Goal: Task Accomplishment & Management: Manage account settings

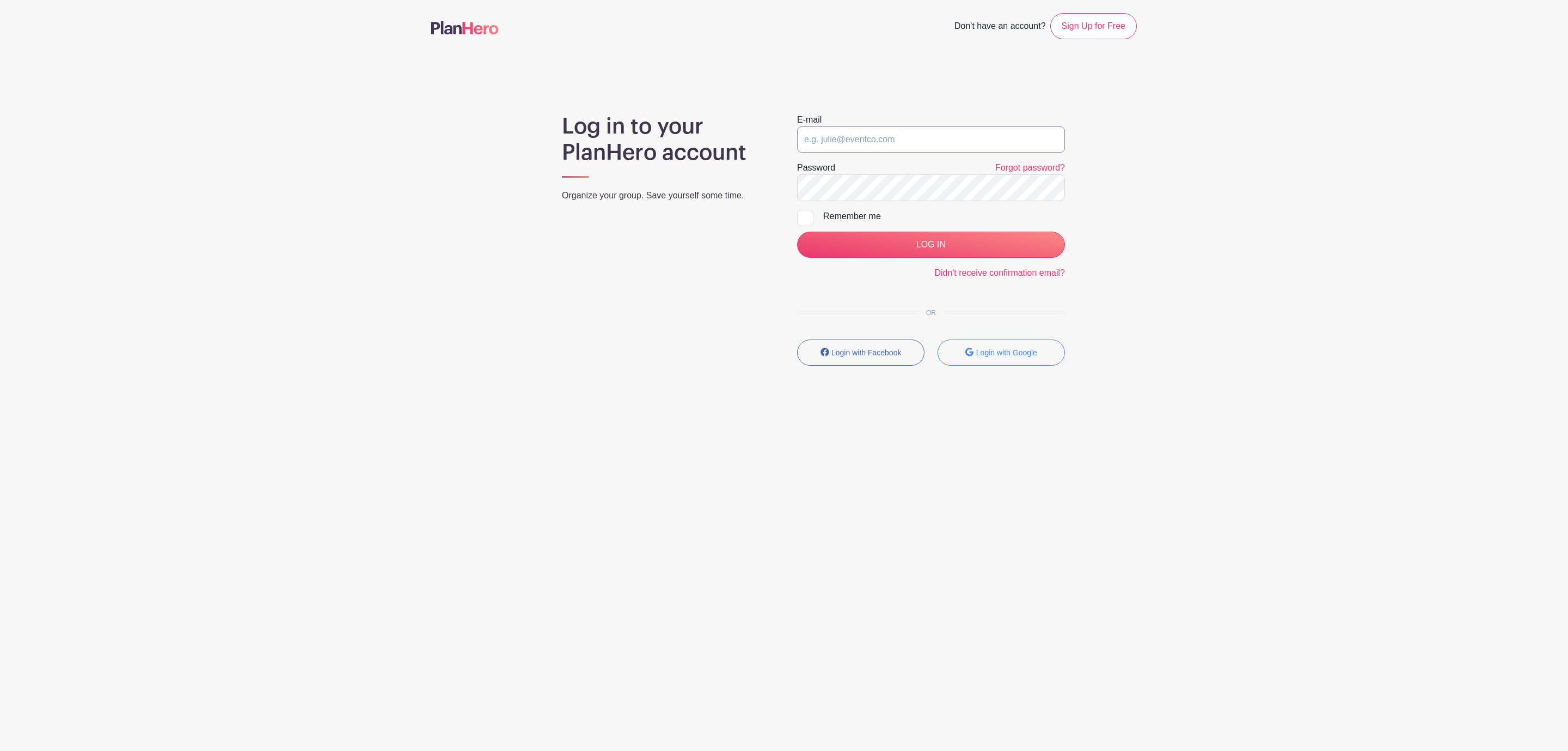
click at [848, 141] on input "email" at bounding box center [930, 139] width 268 height 26
type input "[EMAIL_ADDRESS][DOMAIN_NAME]"
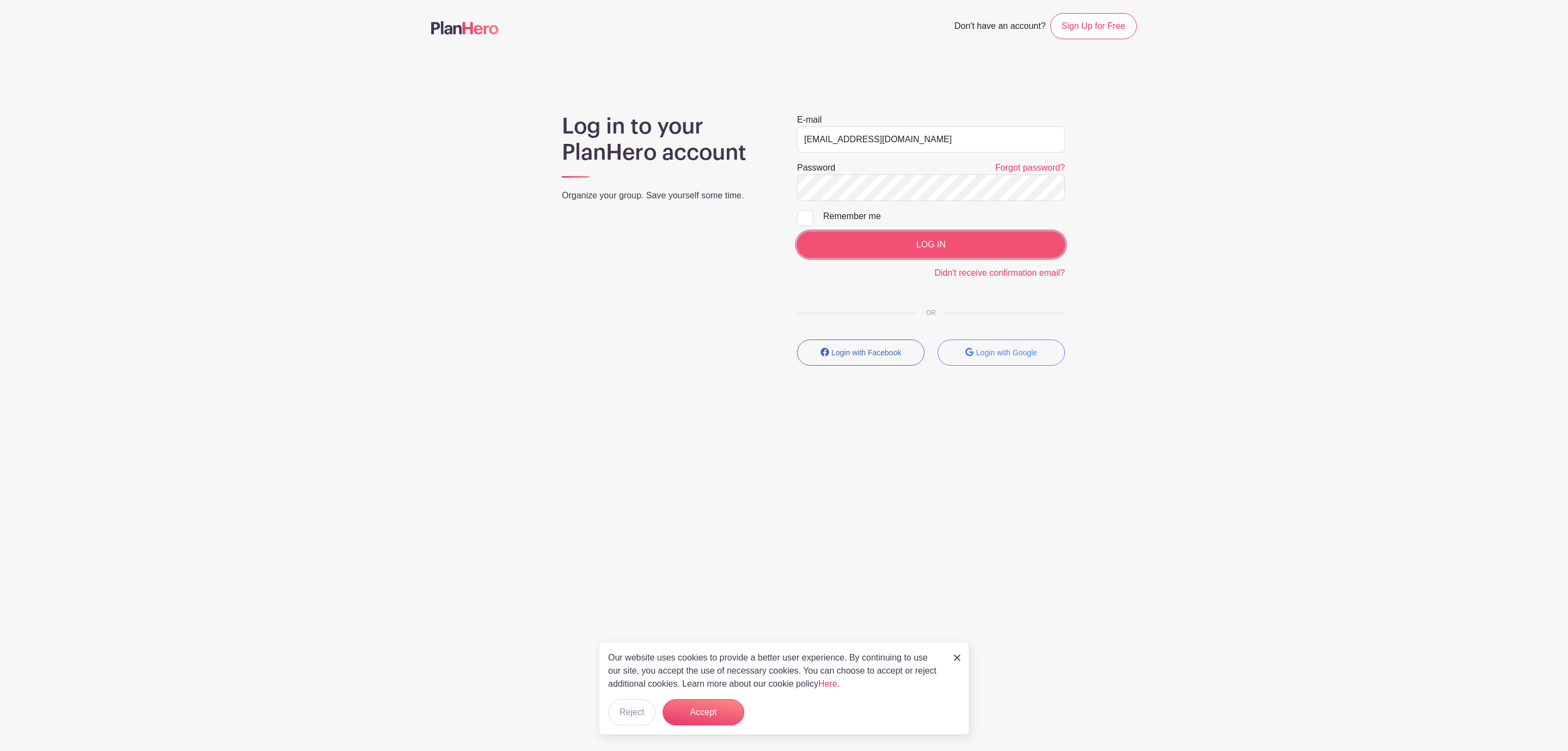
click at [903, 235] on input "LOG IN" at bounding box center [930, 244] width 268 height 26
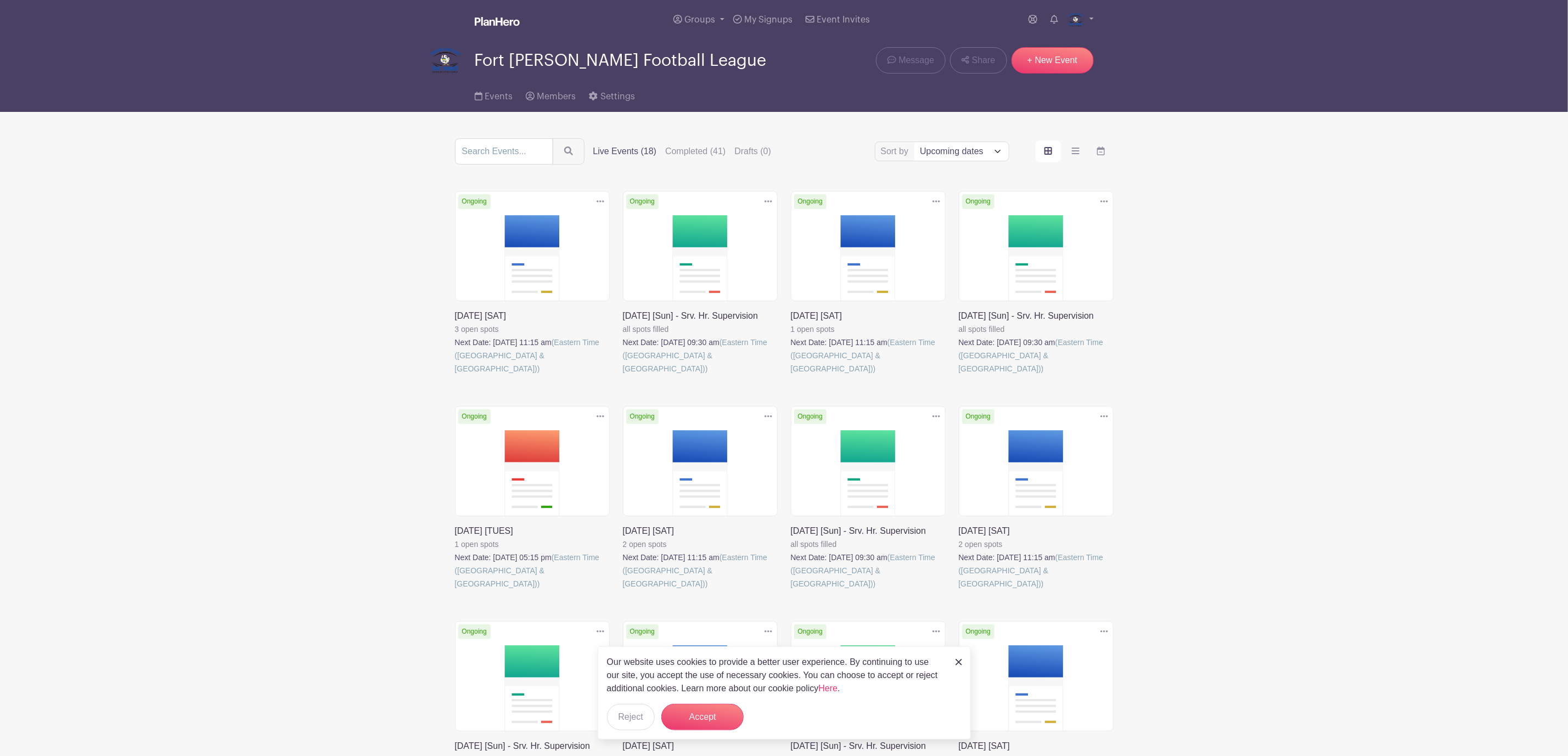
click at [960, 665] on link at bounding box center [958, 662] width 6 height 13
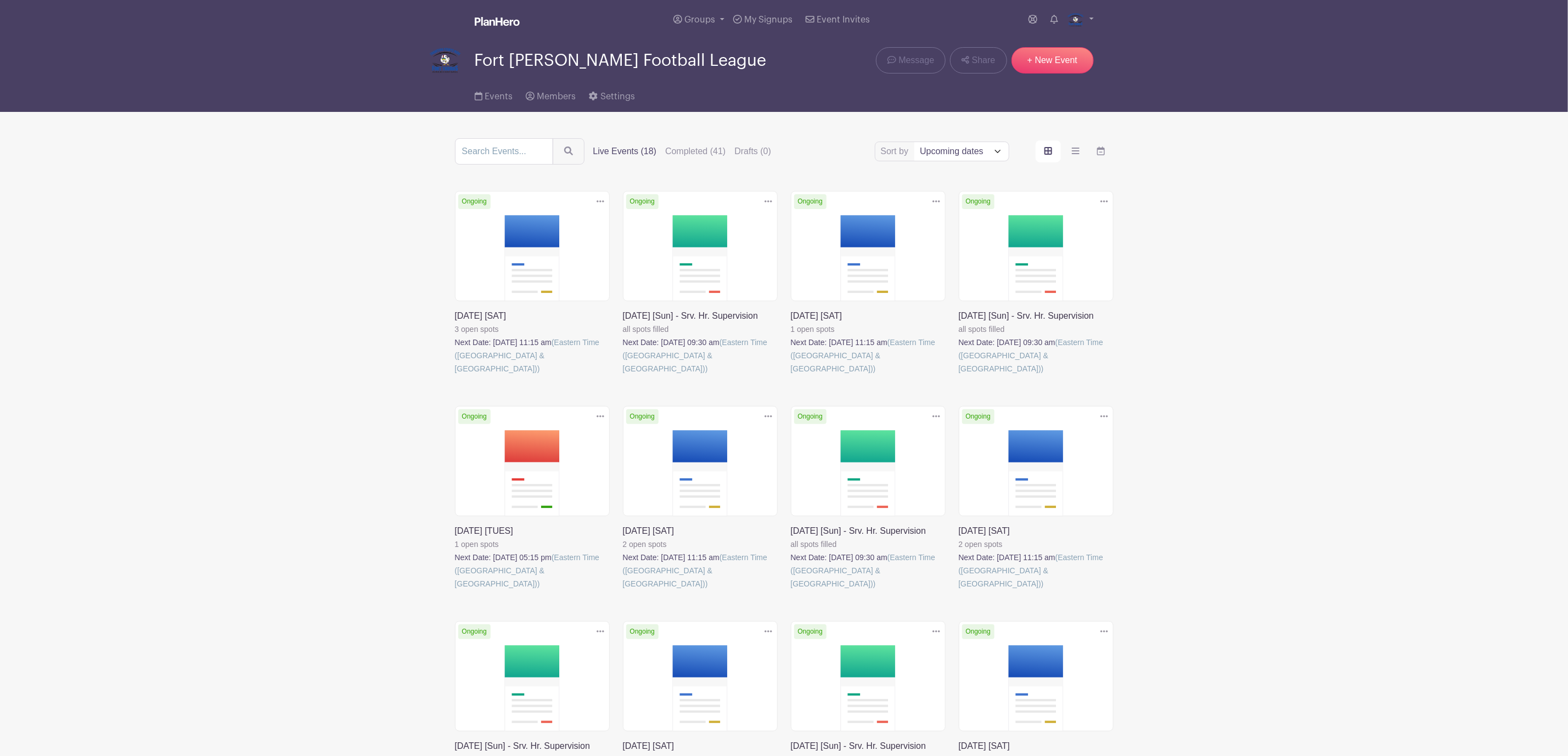
click at [455, 590] on link at bounding box center [455, 590] width 0 height 0
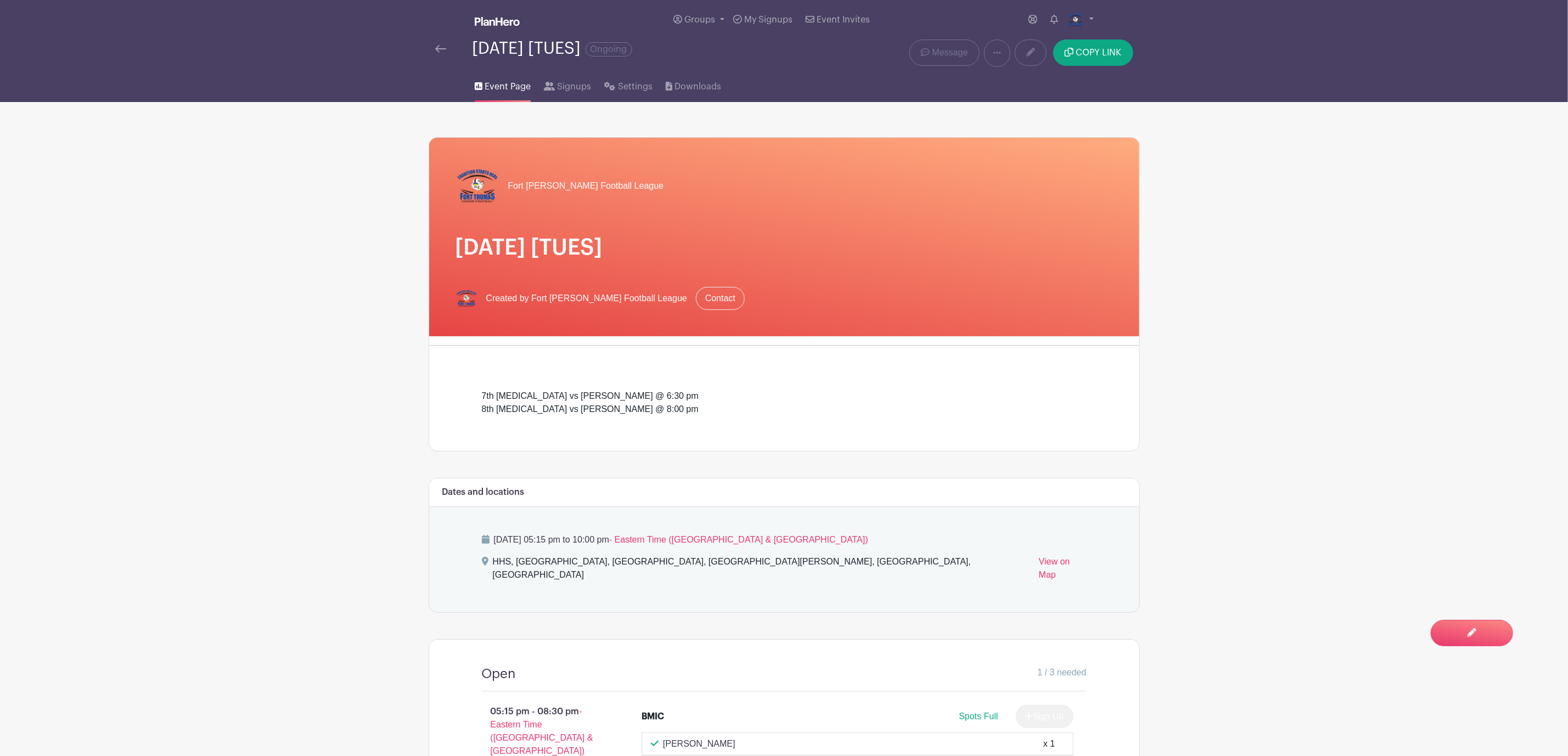
click at [436, 59] on div "[DATE] [TUES] Ongoing" at bounding box center [635, 53] width 415 height 27
click at [443, 49] on img at bounding box center [440, 49] width 11 height 8
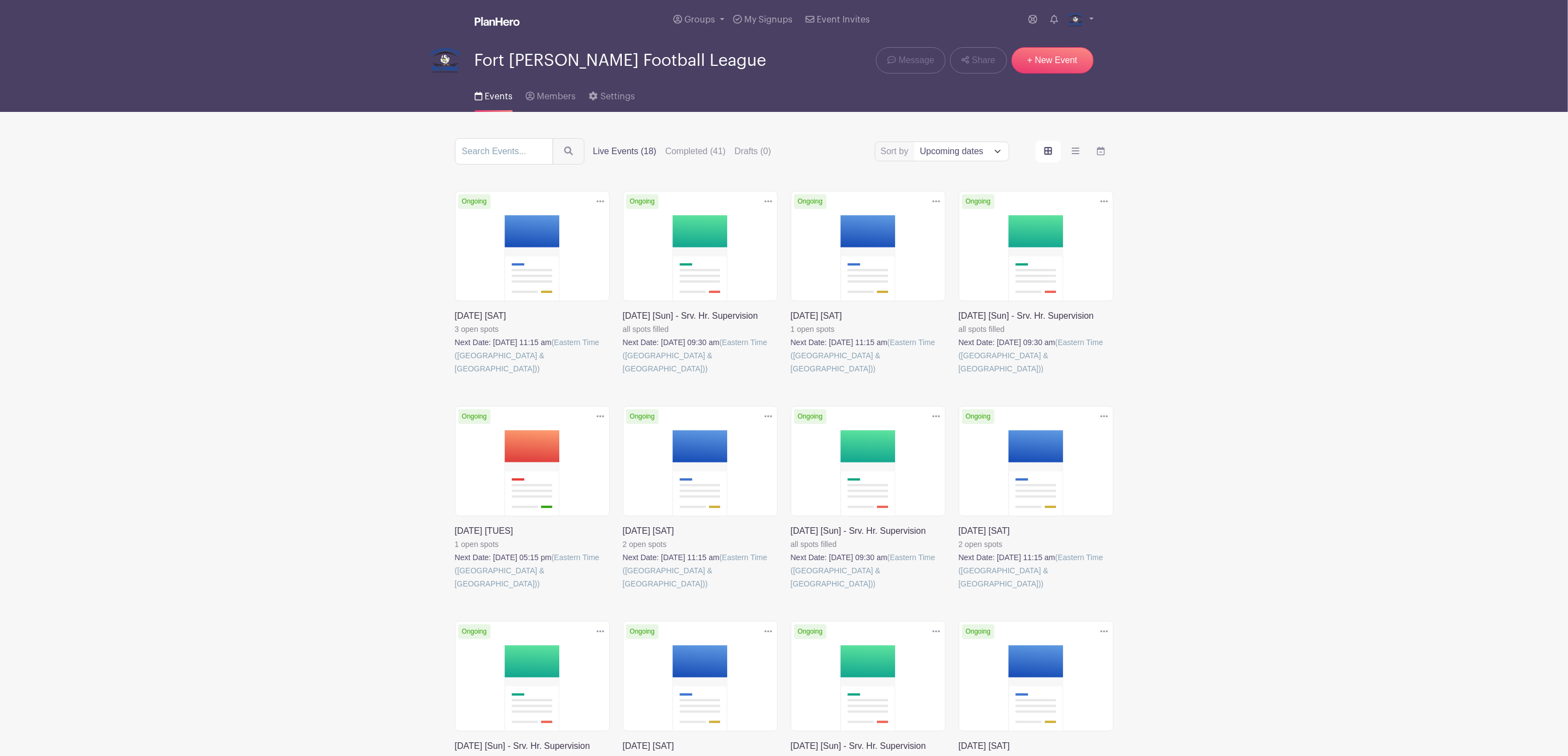
click at [455, 590] on link at bounding box center [455, 590] width 0 height 0
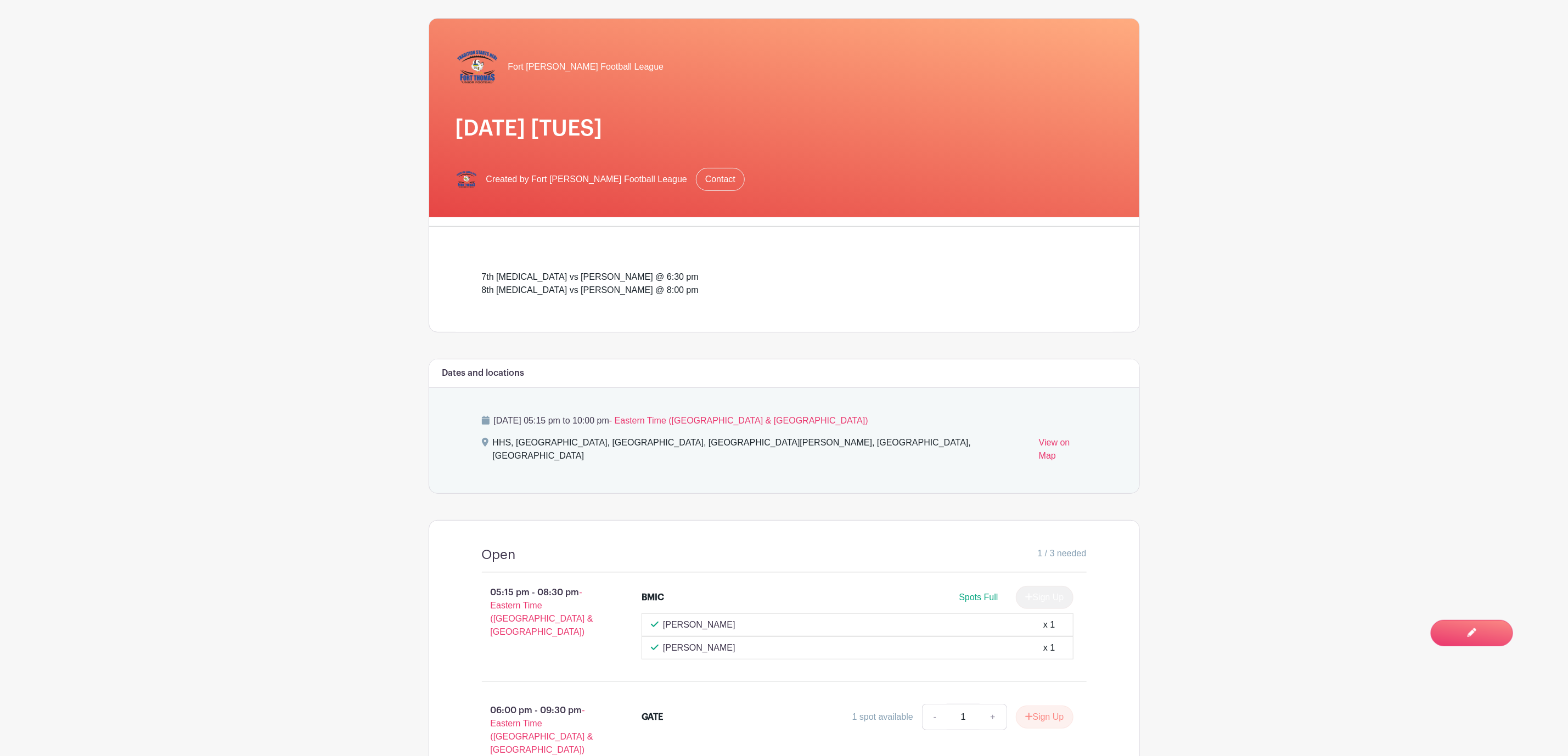
scroll to position [82, 0]
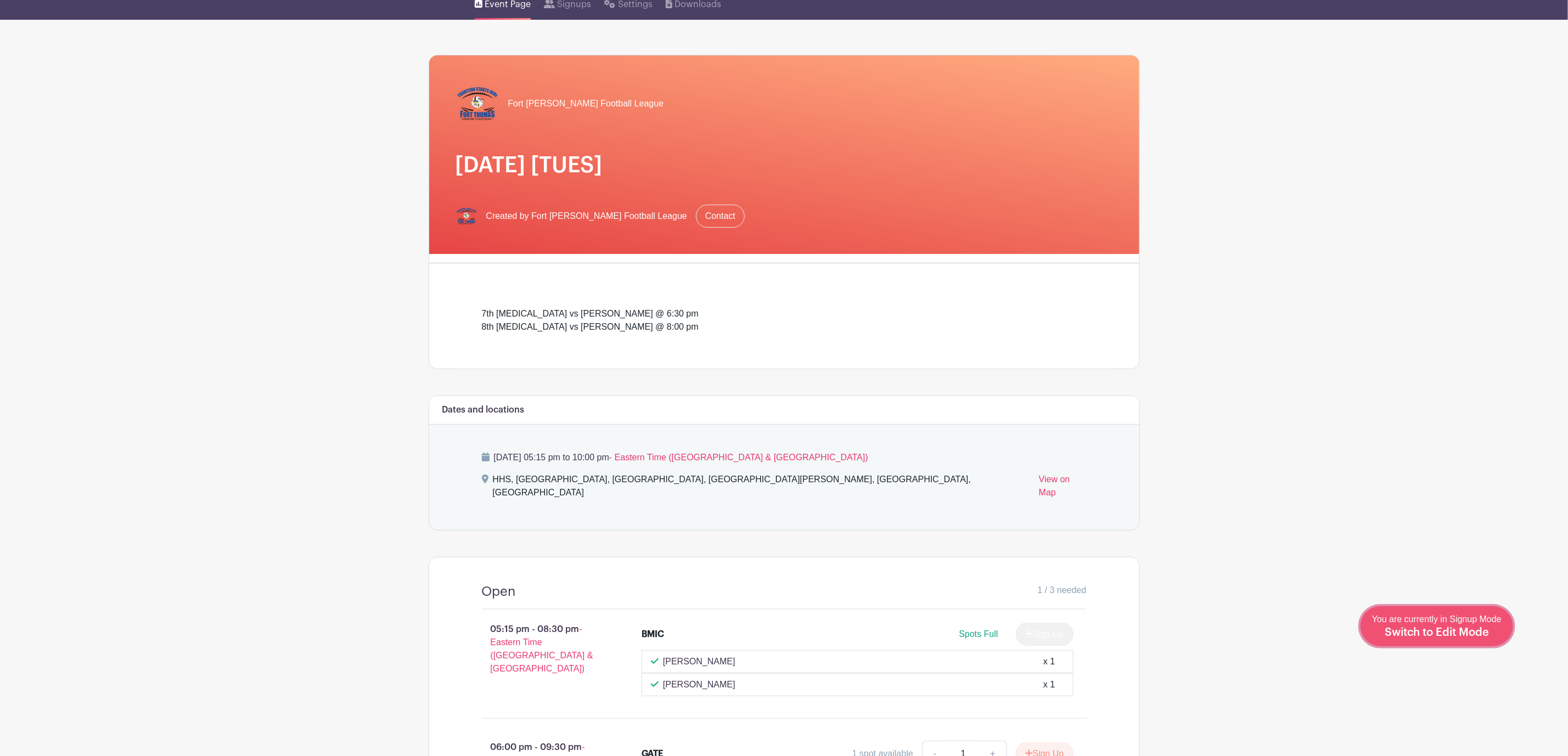
click at [1471, 636] on span "Switch to Edit Mode" at bounding box center [1436, 632] width 104 height 11
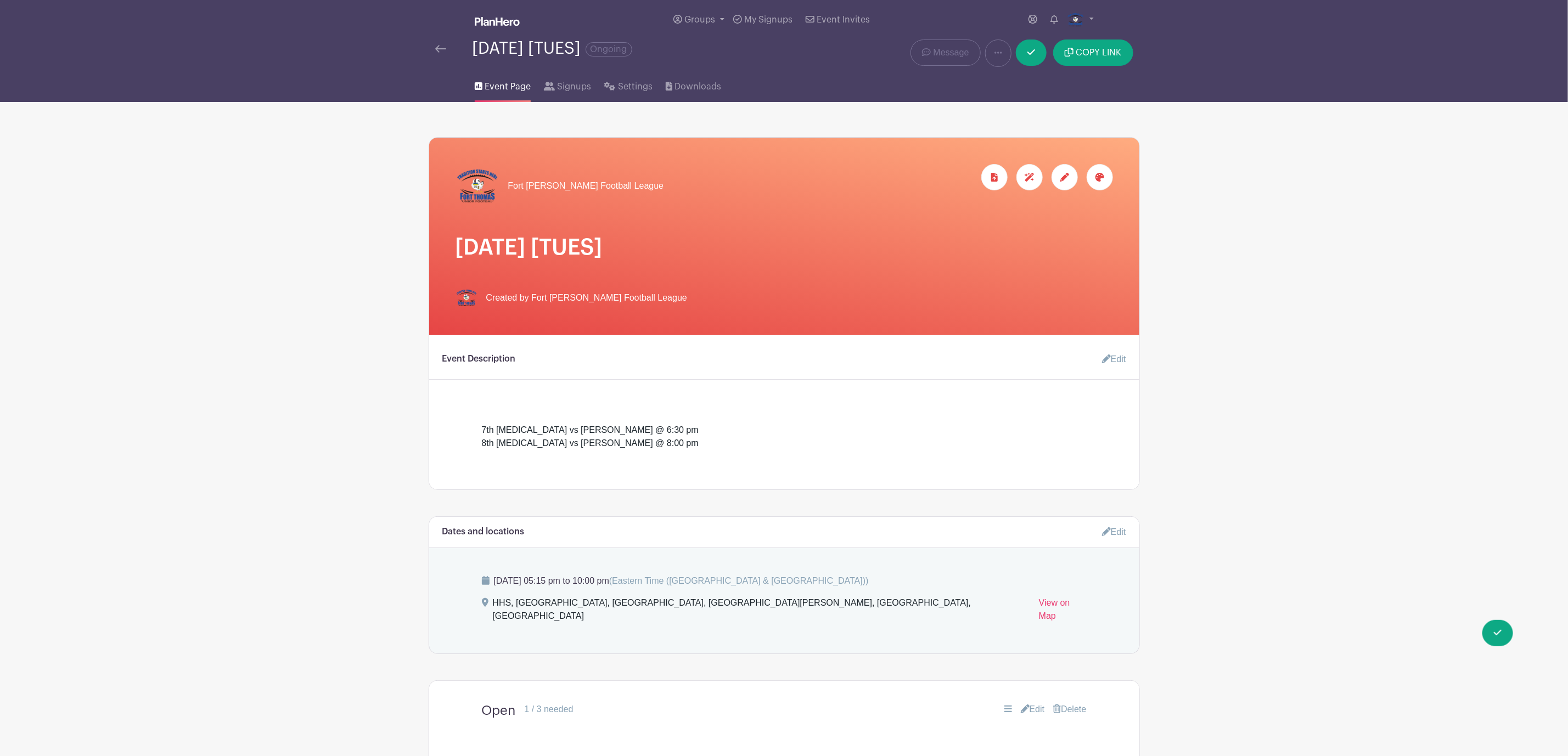
click at [1118, 360] on link "Edit" at bounding box center [1109, 359] width 33 height 22
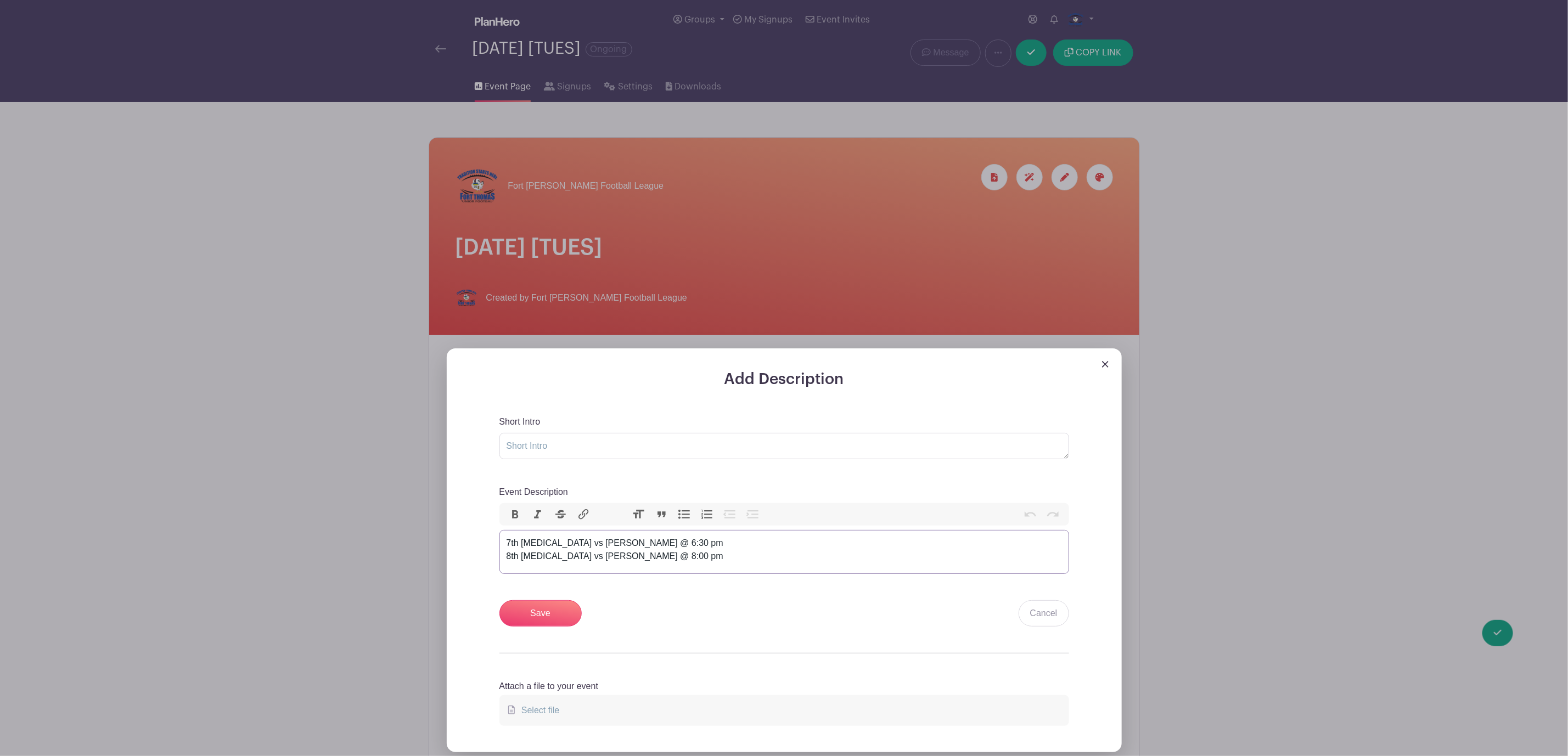
click at [637, 556] on div "7th HMS vs Ryle @ 6:30 pm 8th HMS vs Ryle @ 8:00 pm" at bounding box center [784, 549] width 555 height 27
drag, startPoint x: 637, startPoint y: 557, endPoint x: 499, endPoint y: 563, distance: 138.1
click at [500, 563] on trix-editor "7th HMS vs Ryle @ 6:30 pm 8th HMS vs Ryle @ 8:00 pm" at bounding box center [784, 552] width 569 height 44
type trix-editor "<div>7th HMS vs Ryle @ 6:30 pm<br><br></div>"
click at [530, 615] on input "Save" at bounding box center [540, 613] width 82 height 27
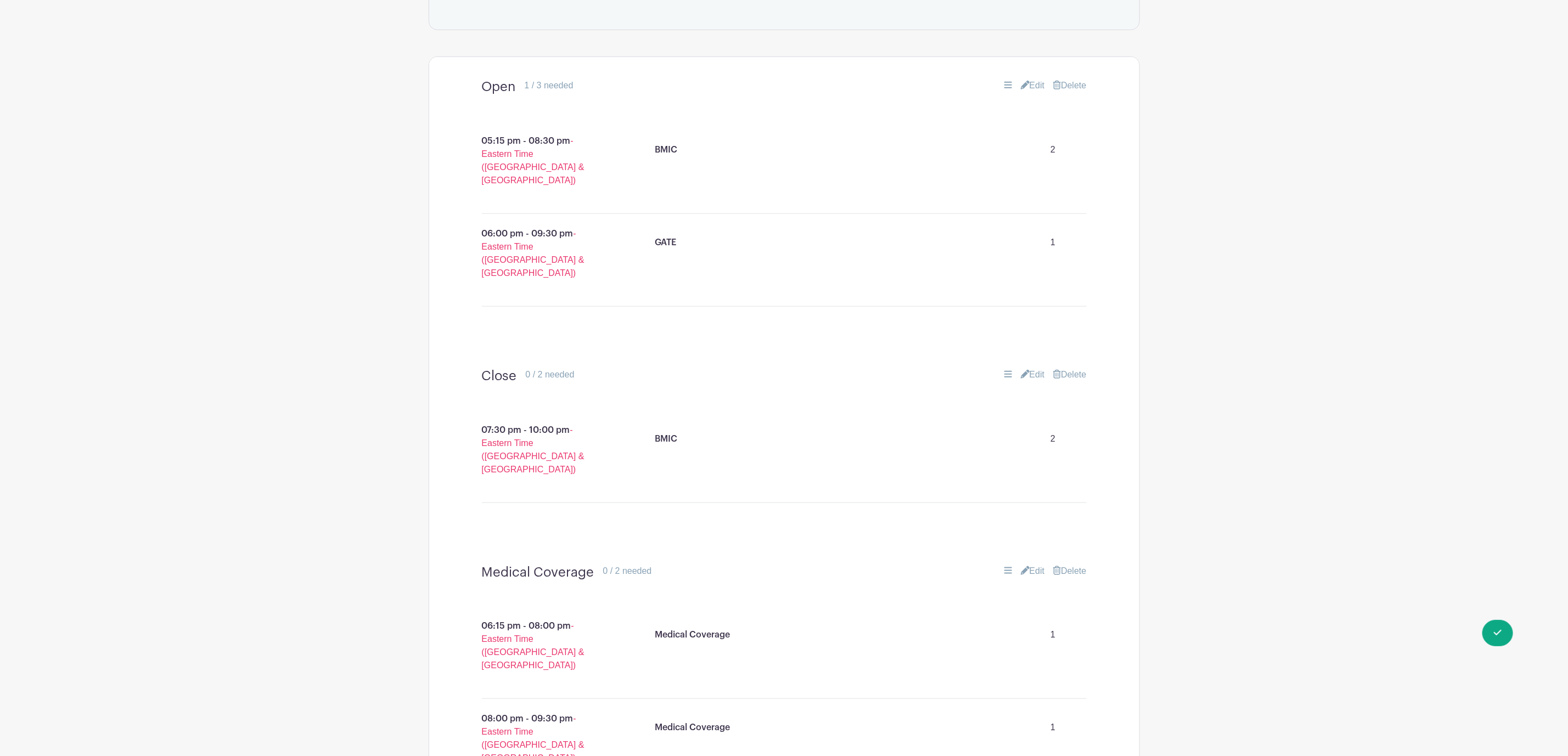
scroll to position [664, 0]
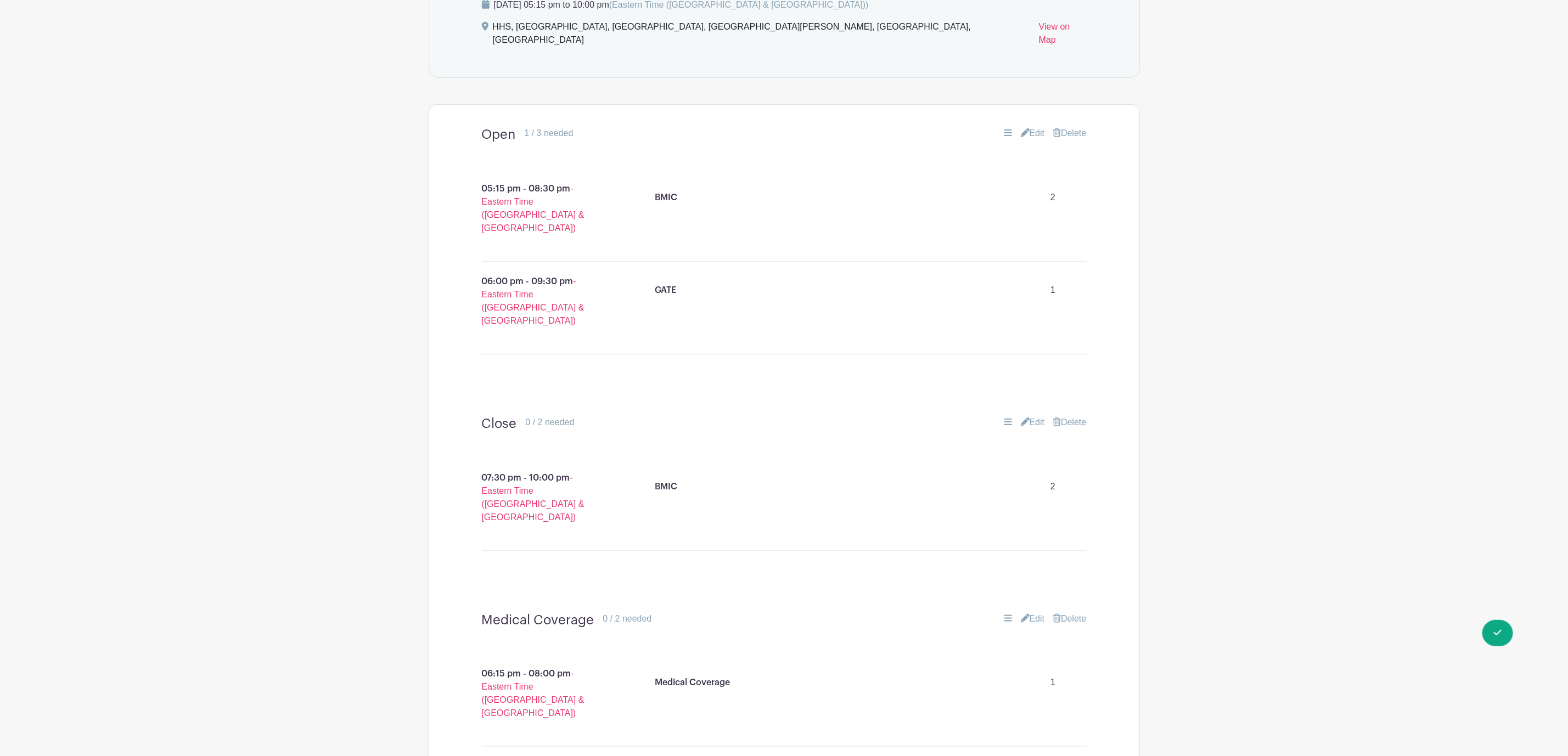
click at [1078, 416] on link "Delete" at bounding box center [1069, 422] width 33 height 13
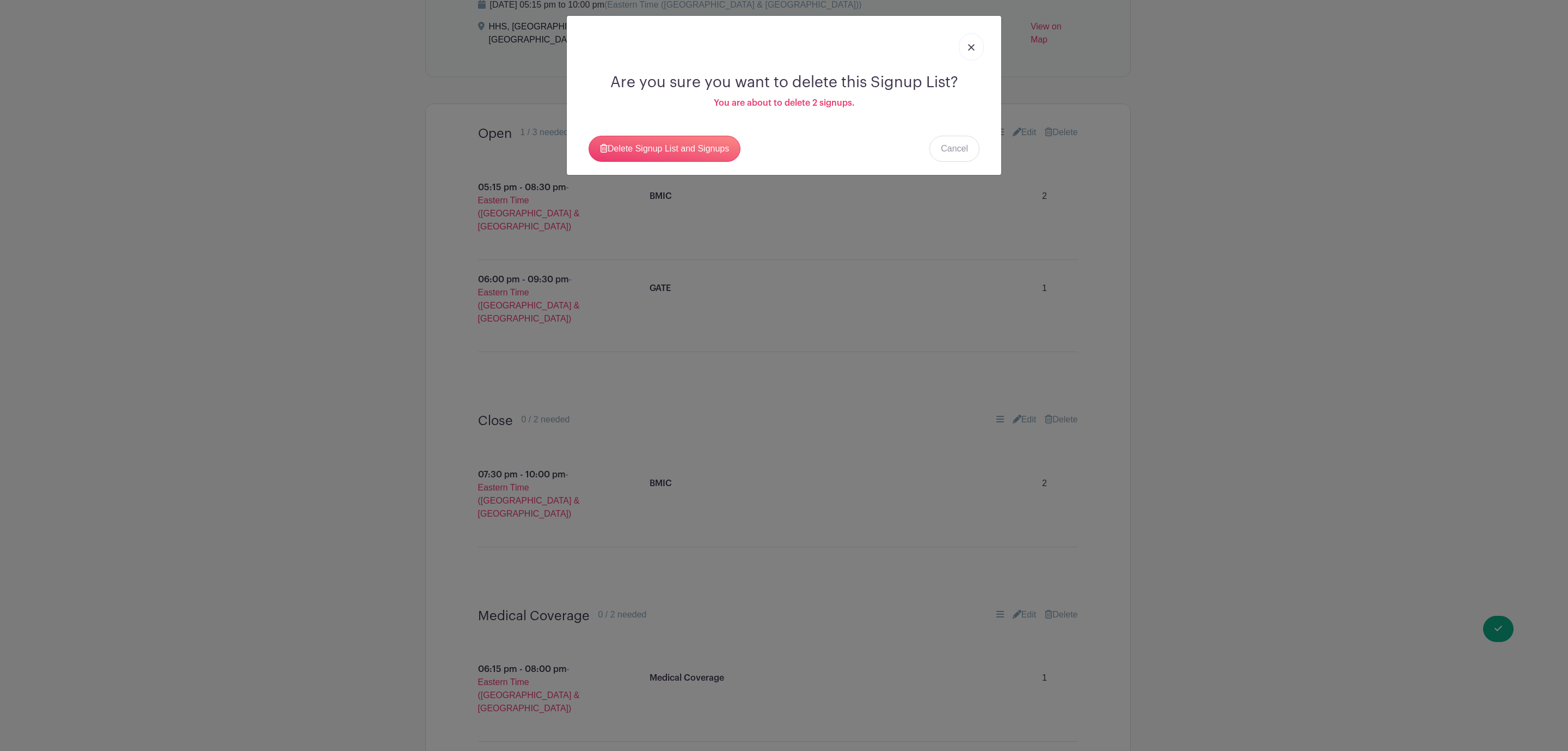
click at [974, 55] on link at bounding box center [971, 47] width 25 height 27
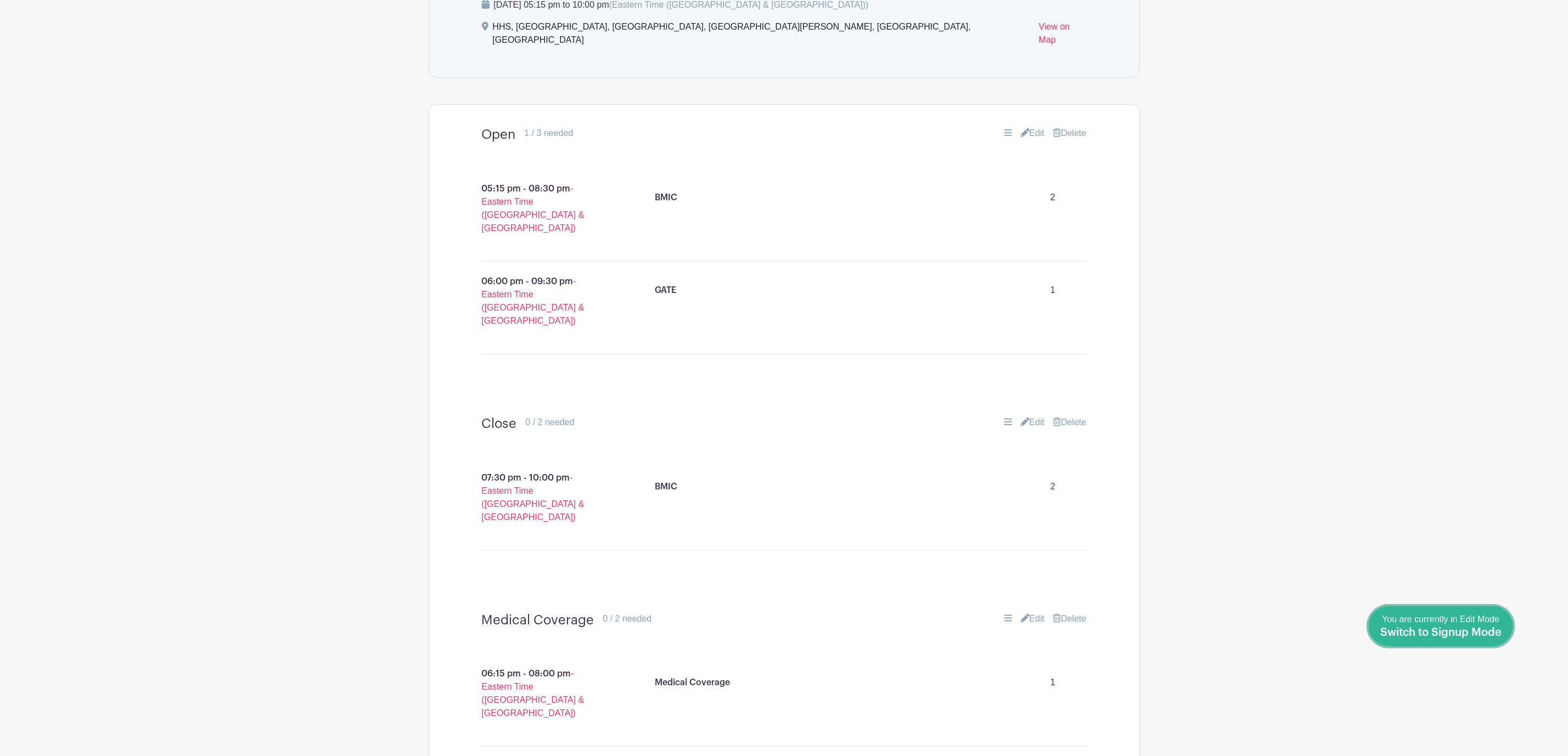
click at [1490, 635] on span "Switch to Signup Mode" at bounding box center [1441, 632] width 121 height 11
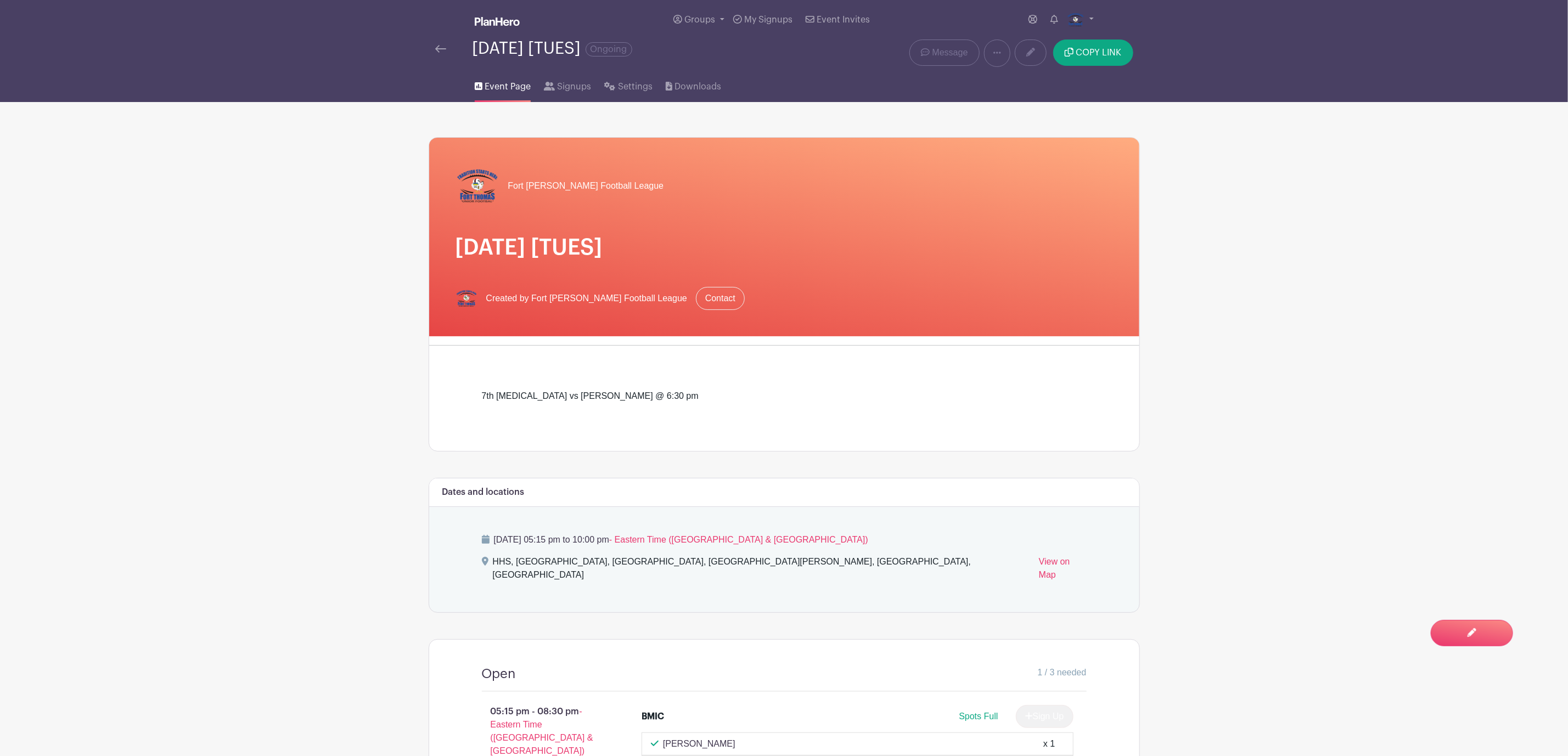
click at [434, 50] on div "September 16, 2025 [TUES] Ongoing" at bounding box center [635, 53] width 415 height 27
click at [440, 50] on img at bounding box center [440, 49] width 11 height 8
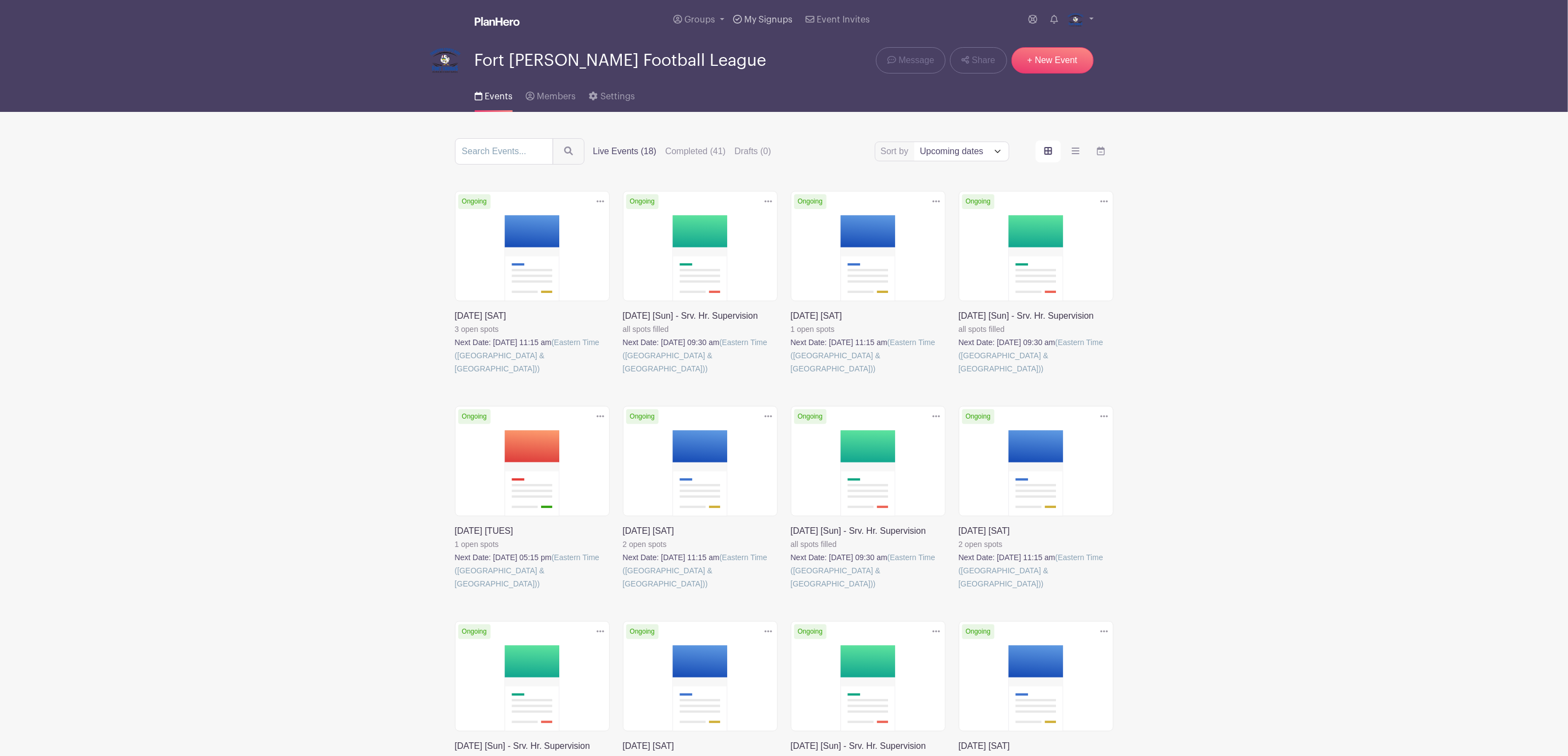
click at [772, 18] on span "My Signups" at bounding box center [768, 20] width 49 height 9
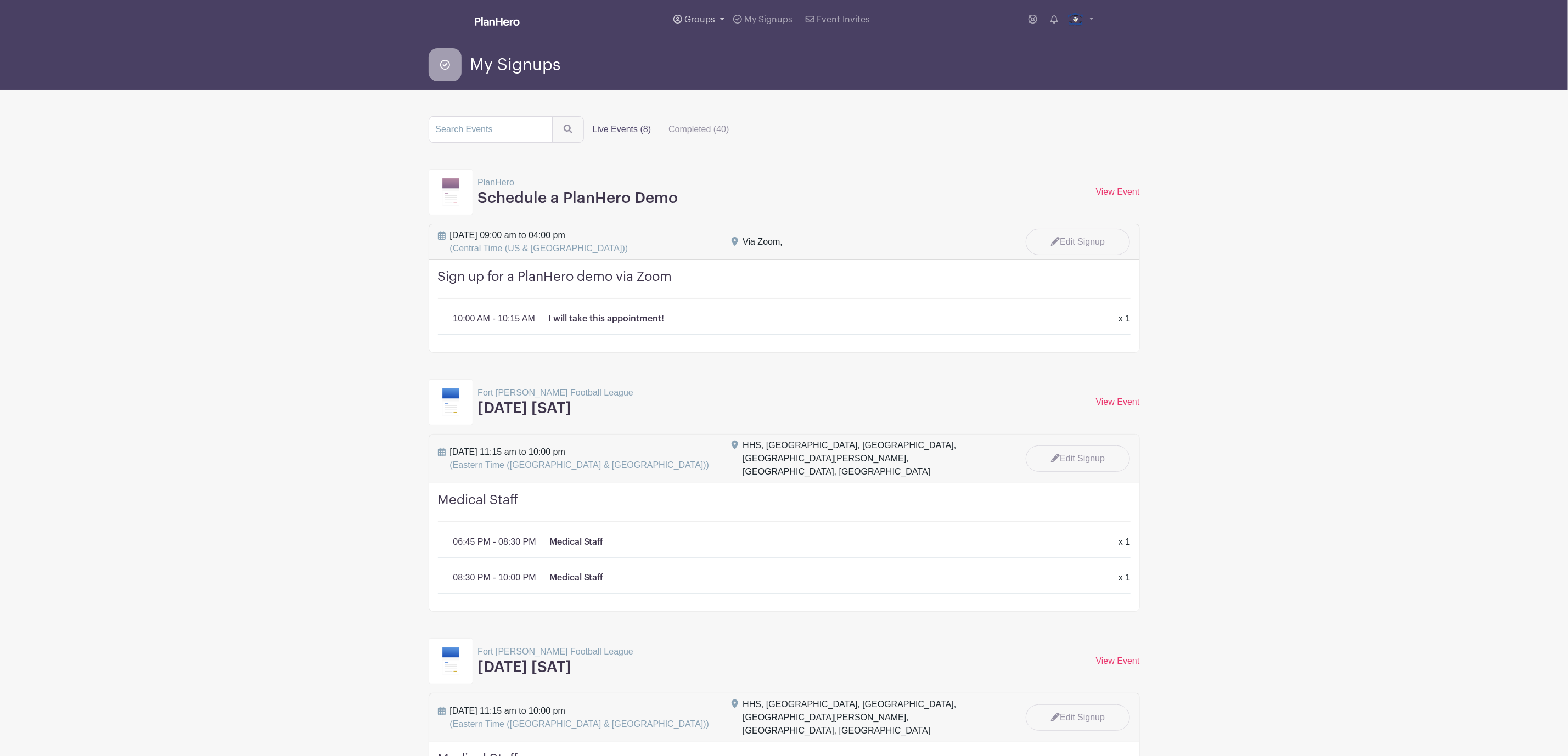
click at [709, 15] on link "Groups" at bounding box center [699, 19] width 60 height 39
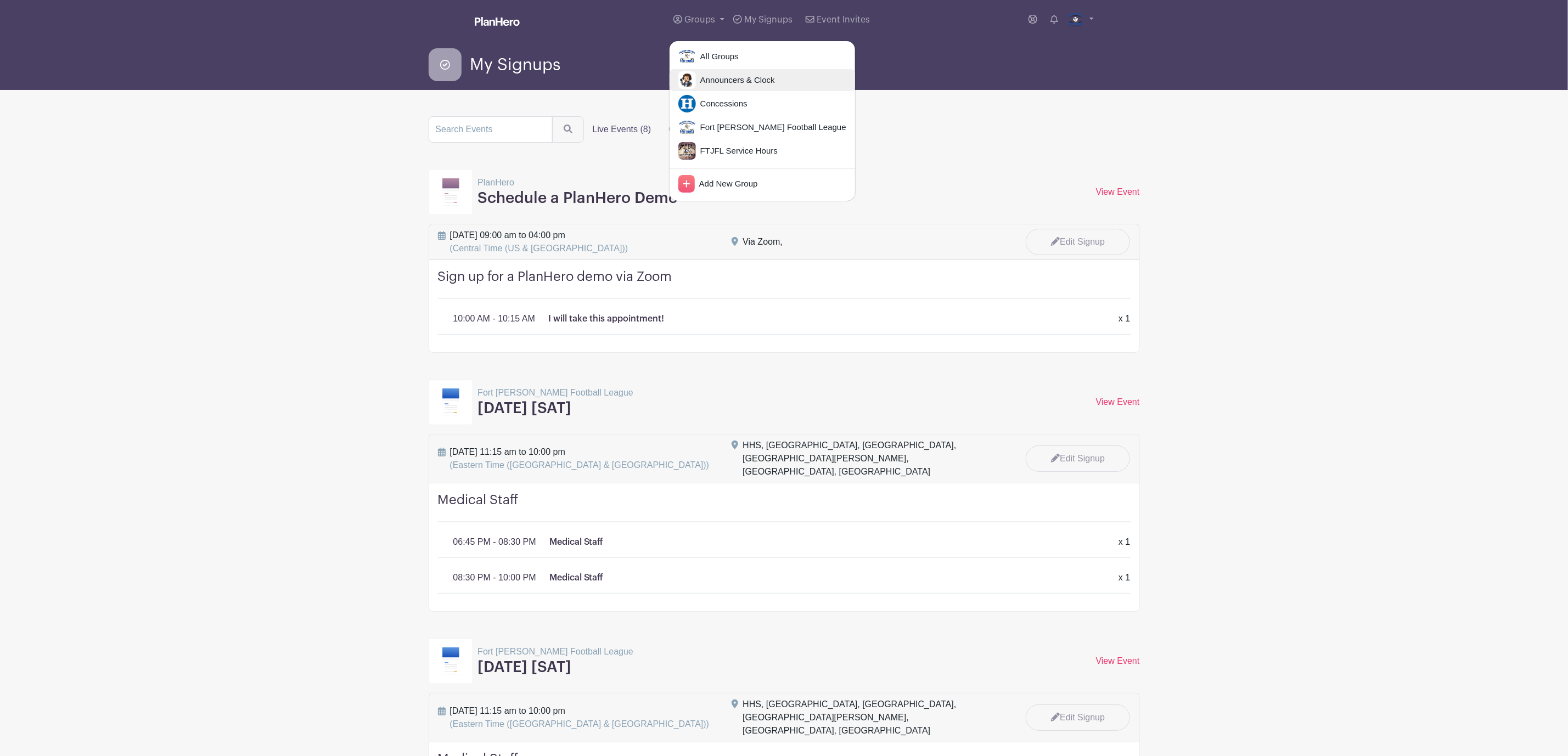
click at [733, 79] on span "Announcers & Clock" at bounding box center [735, 80] width 79 height 13
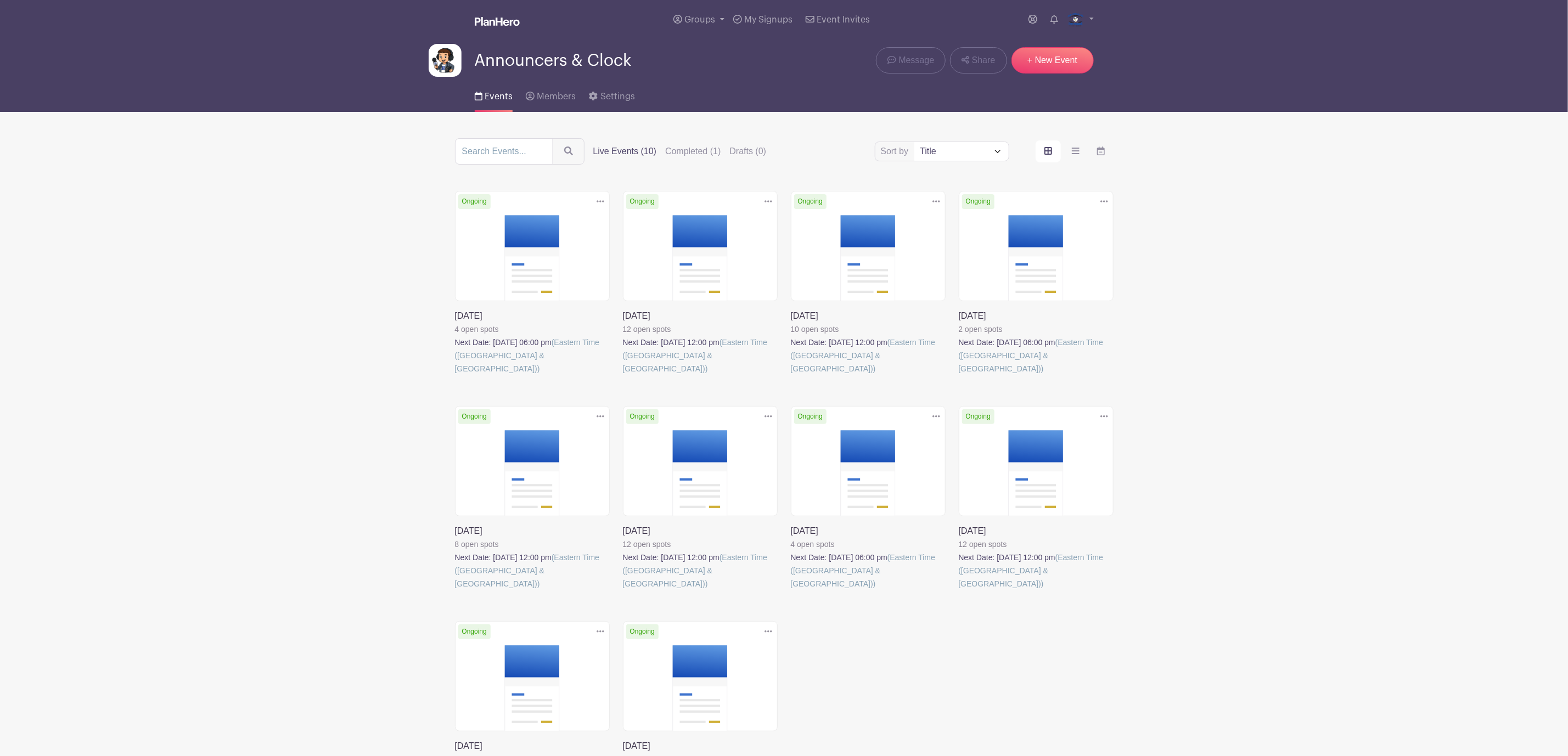
click at [996, 152] on select "Title Recently modified Newest Upcoming dates" at bounding box center [961, 151] width 94 height 19
select select "upcoming_date"
click at [914, 144] on select "Title Recently modified Newest Upcoming dates" at bounding box center [961, 151] width 94 height 19
drag, startPoint x: 660, startPoint y: 244, endPoint x: 672, endPoint y: 244, distance: 12.0
click at [623, 375] on link at bounding box center [623, 375] width 0 height 0
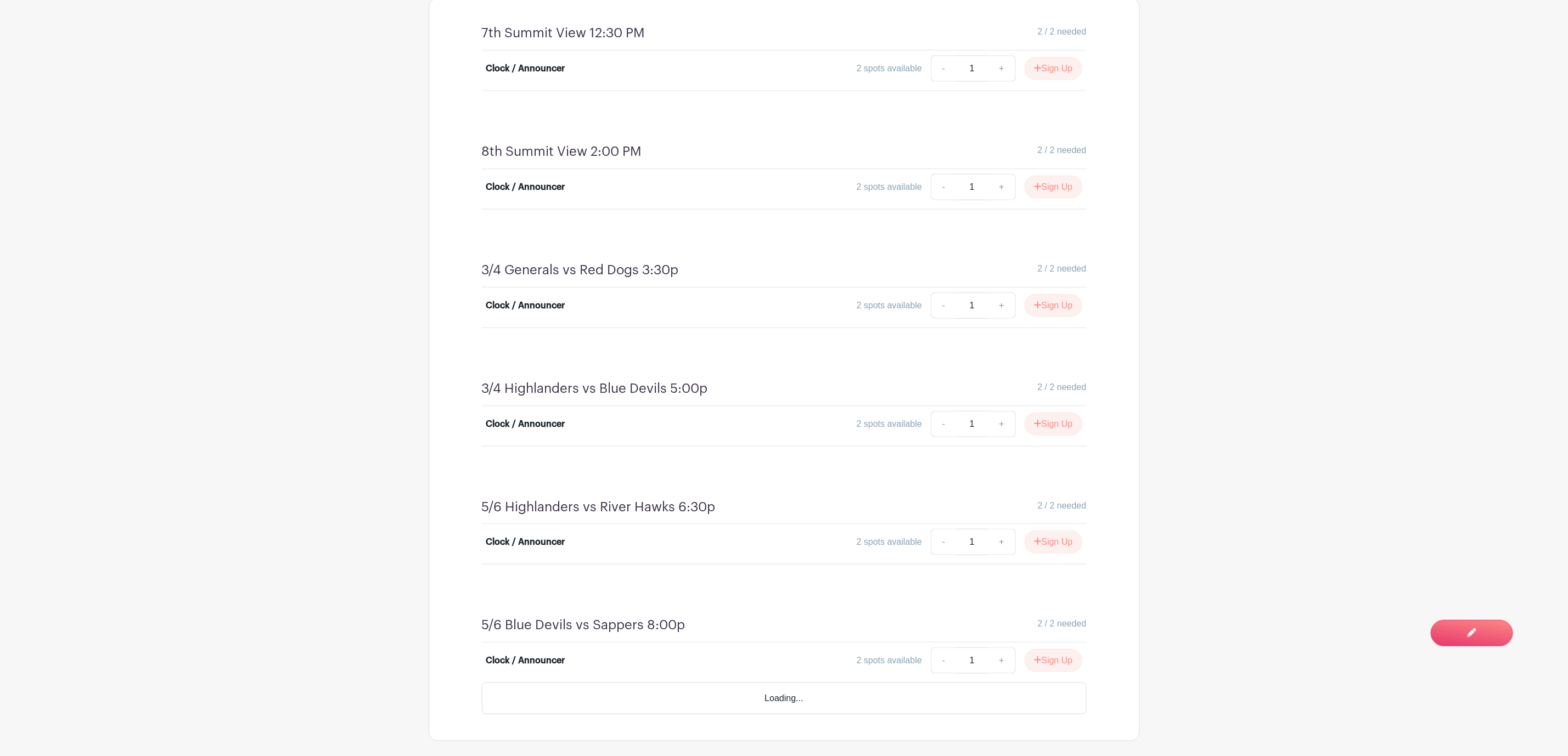
scroll to position [740, 0]
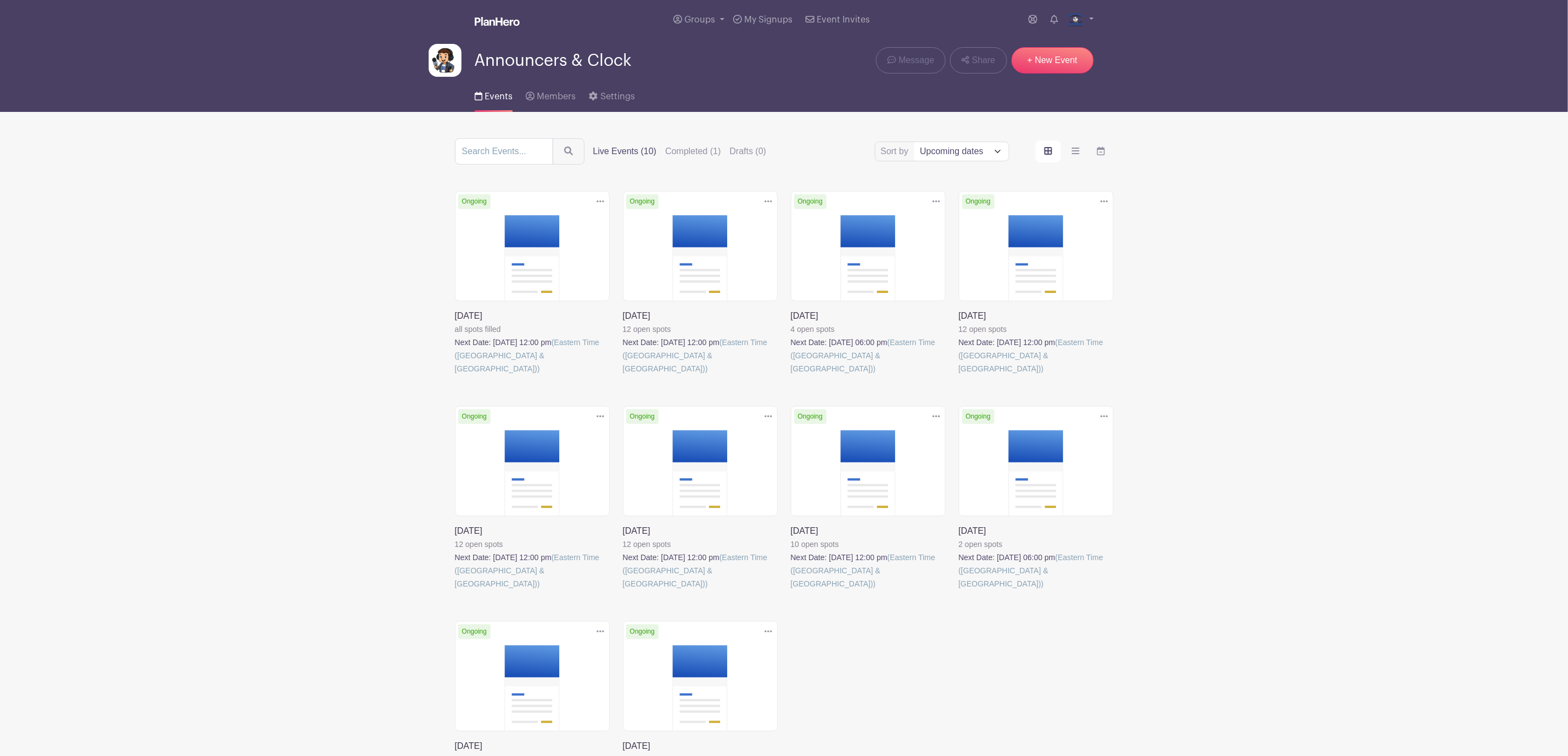
click at [791, 375] on link at bounding box center [791, 375] width 0 height 0
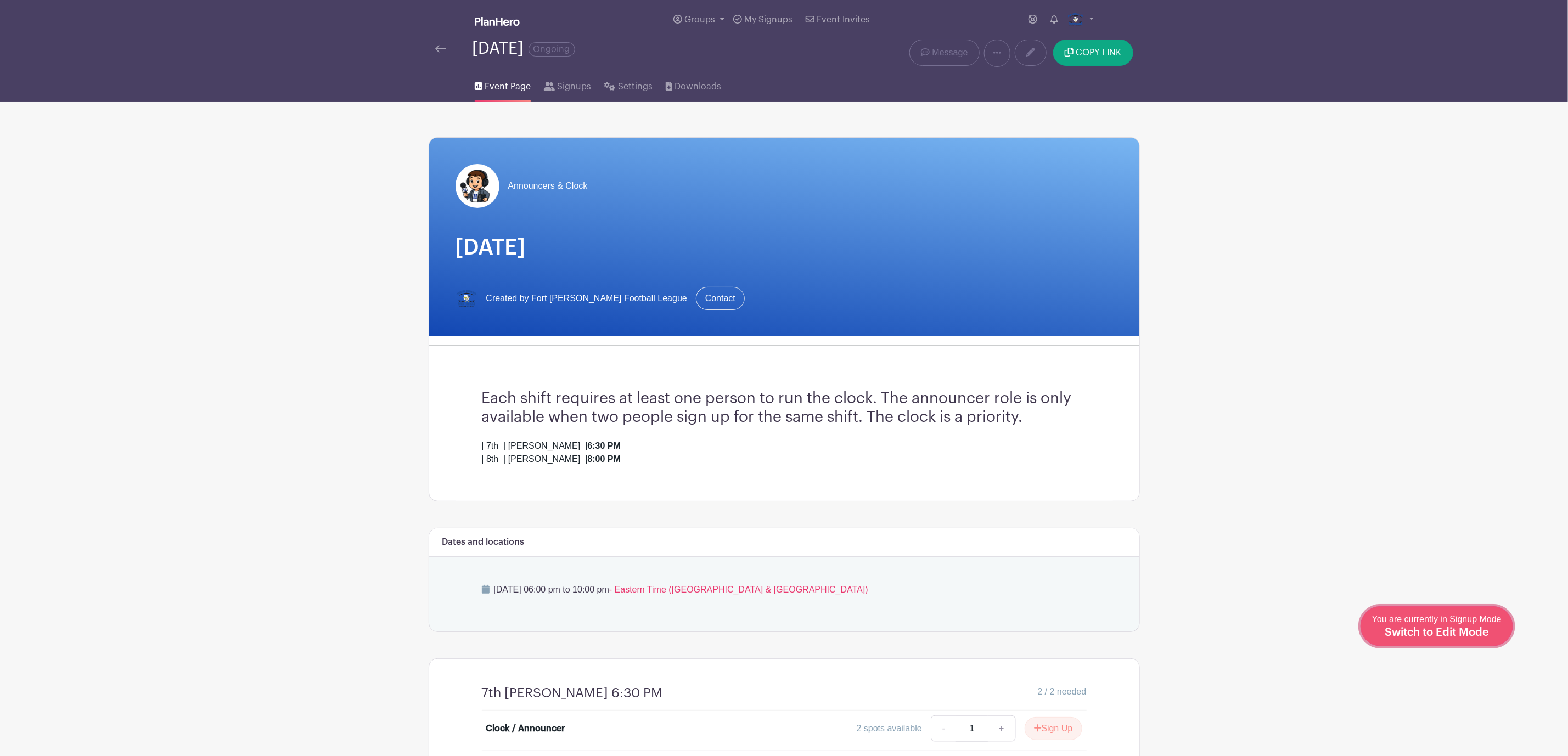
click at [1474, 621] on span "You are currently in Signup Mode Switch to Edit Mode" at bounding box center [1437, 626] width 129 height 23
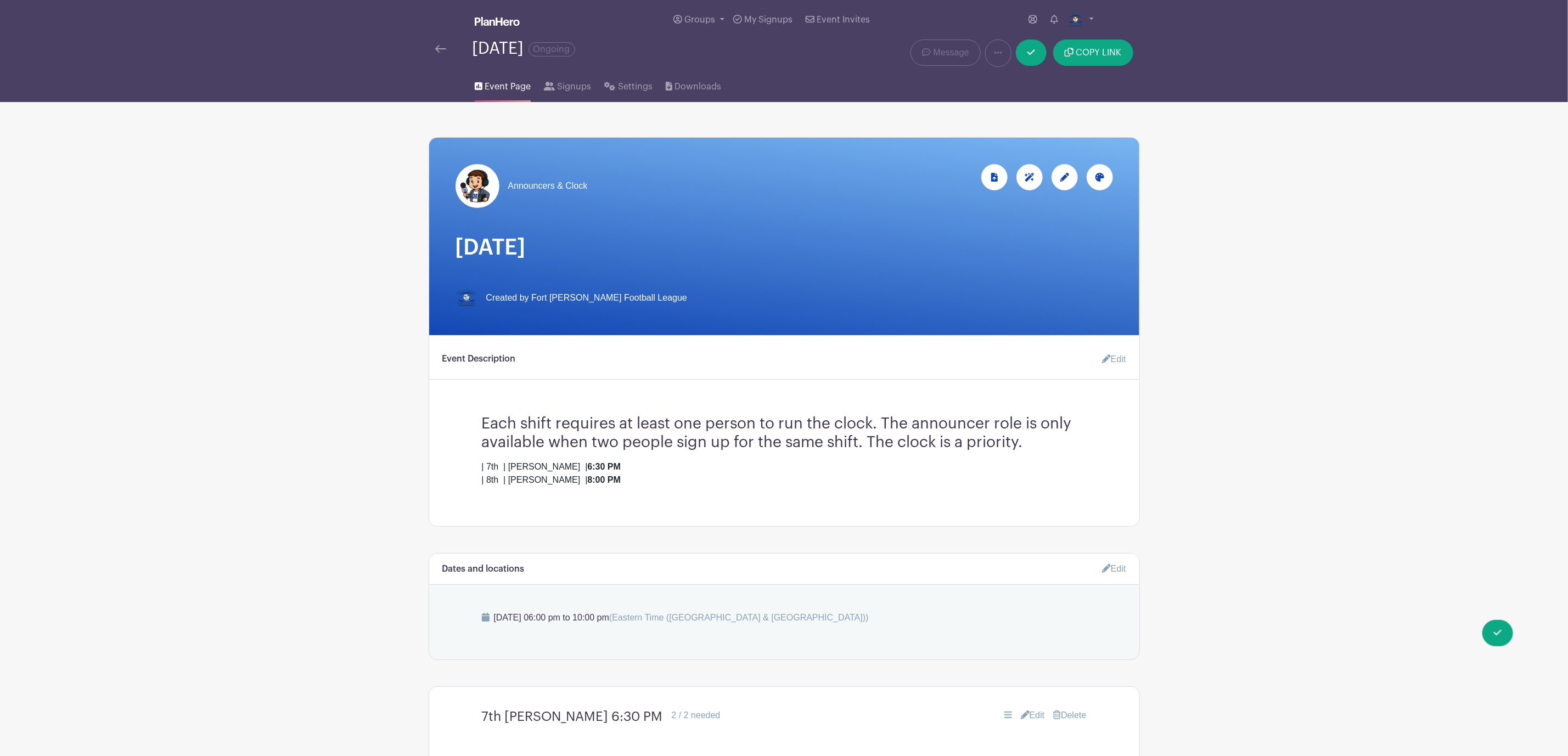
click at [1117, 359] on link "Edit" at bounding box center [1109, 359] width 33 height 22
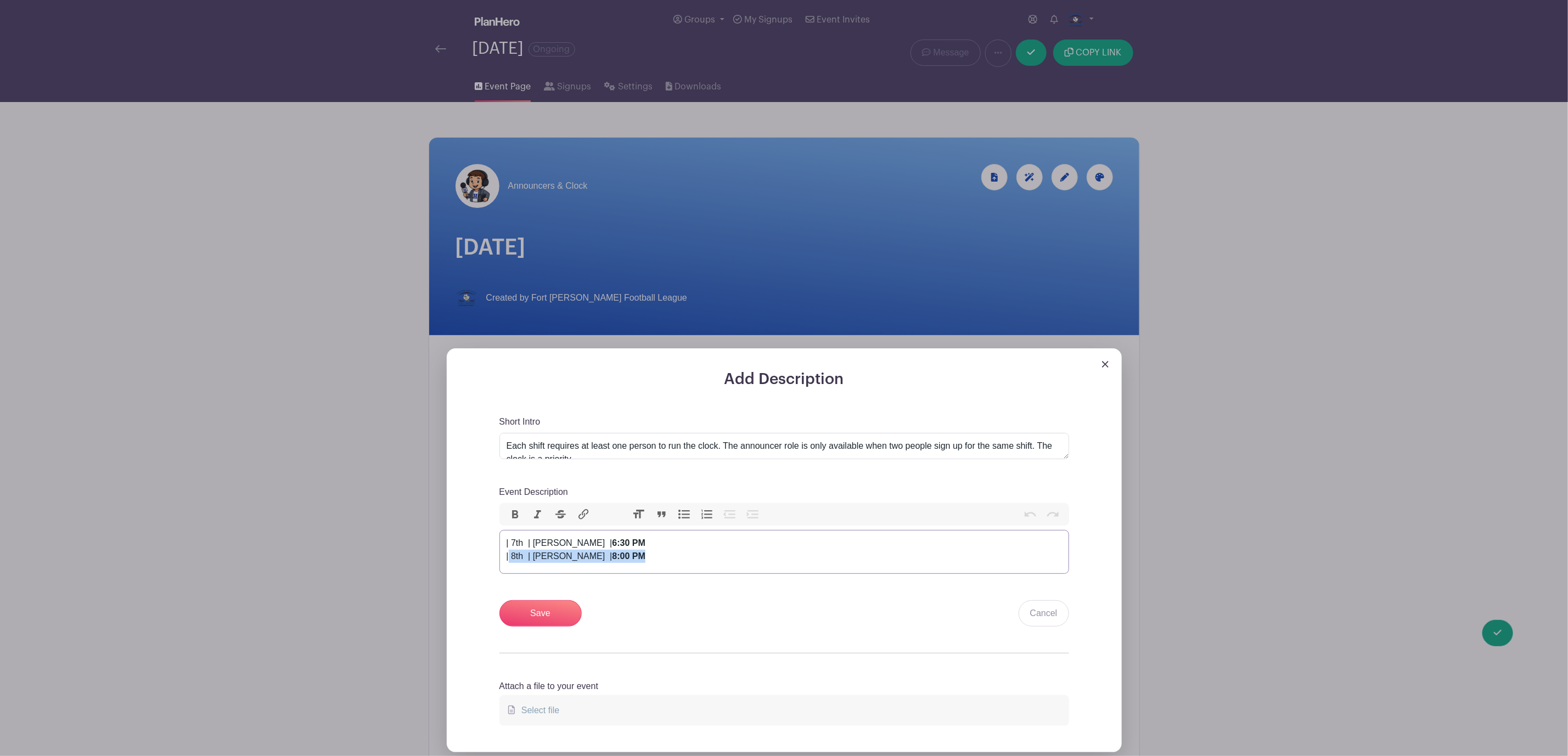
drag, startPoint x: 599, startPoint y: 563, endPoint x: 488, endPoint y: 565, distance: 111.0
click at [488, 565] on div "Add Description Short Intro Each shift requires at least one person to run the …" at bounding box center [784, 561] width 623 height 382
type trix-editor "<div>| 7th&nbsp; | Ryle&nbsp; | <strong>6:30 PM</strong><br>&nbsp;</div>"
click at [535, 612] on input "Save" at bounding box center [540, 613] width 82 height 27
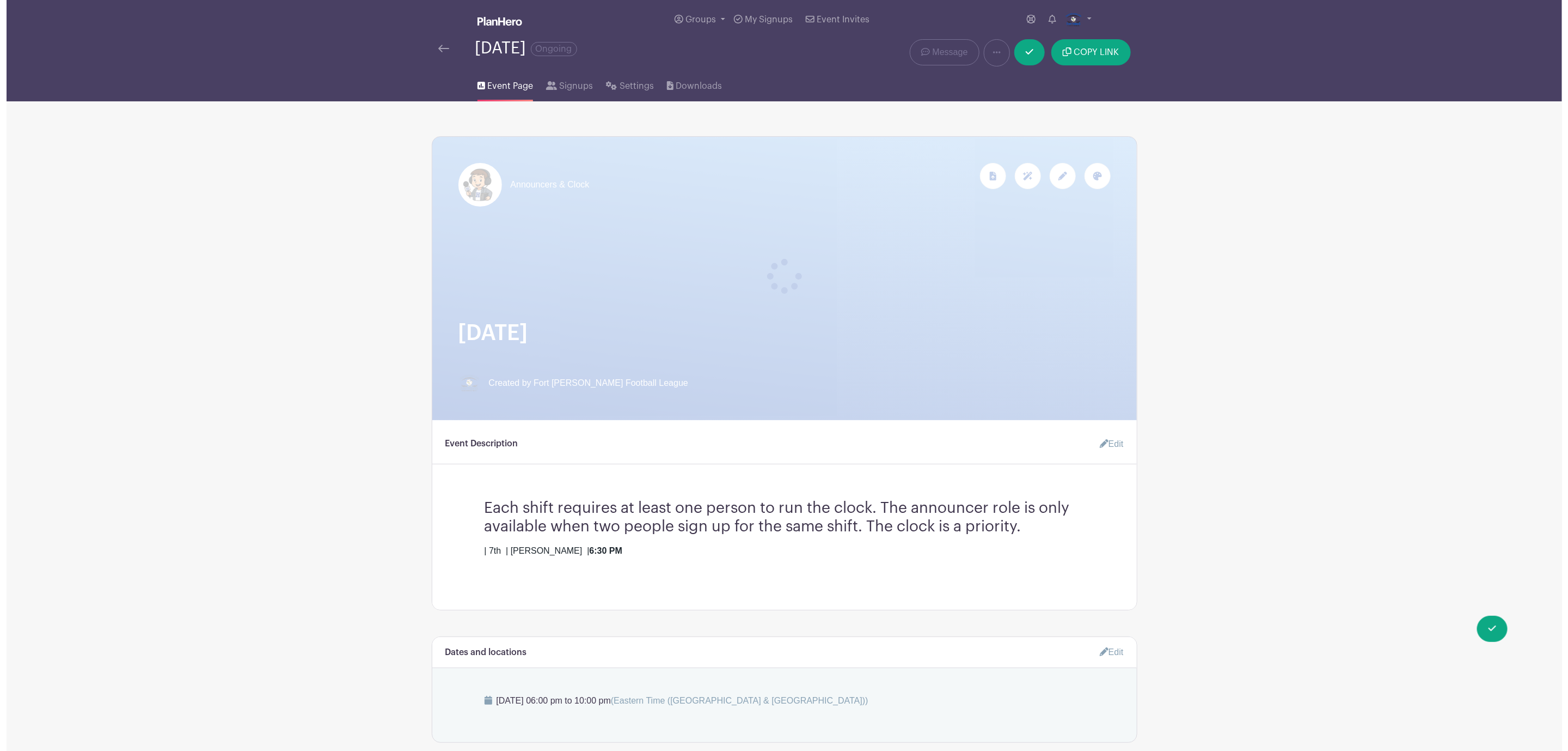
scroll to position [490, 0]
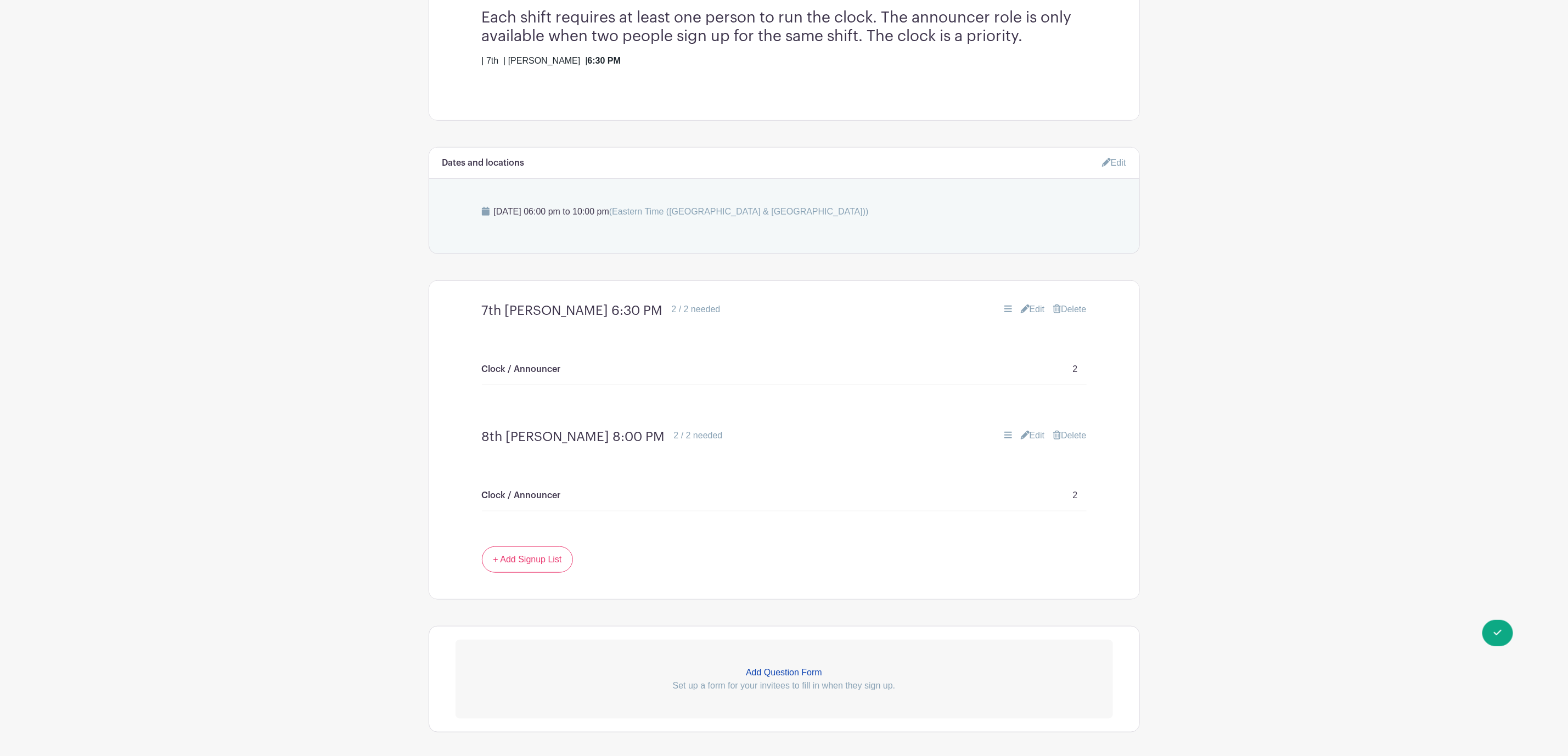
click at [1066, 439] on link "Delete" at bounding box center [1069, 435] width 33 height 13
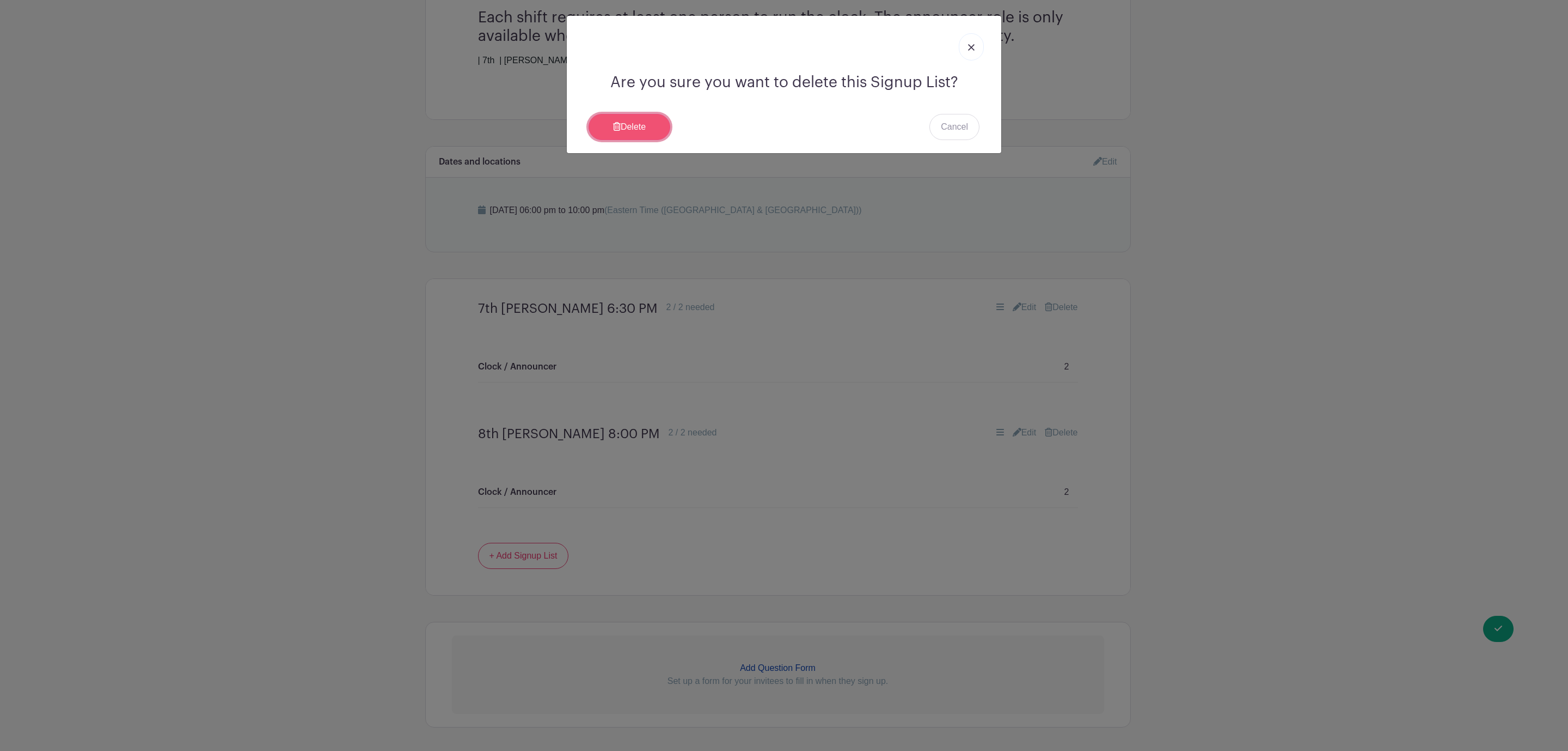
click at [621, 137] on link "Delete" at bounding box center [629, 127] width 82 height 26
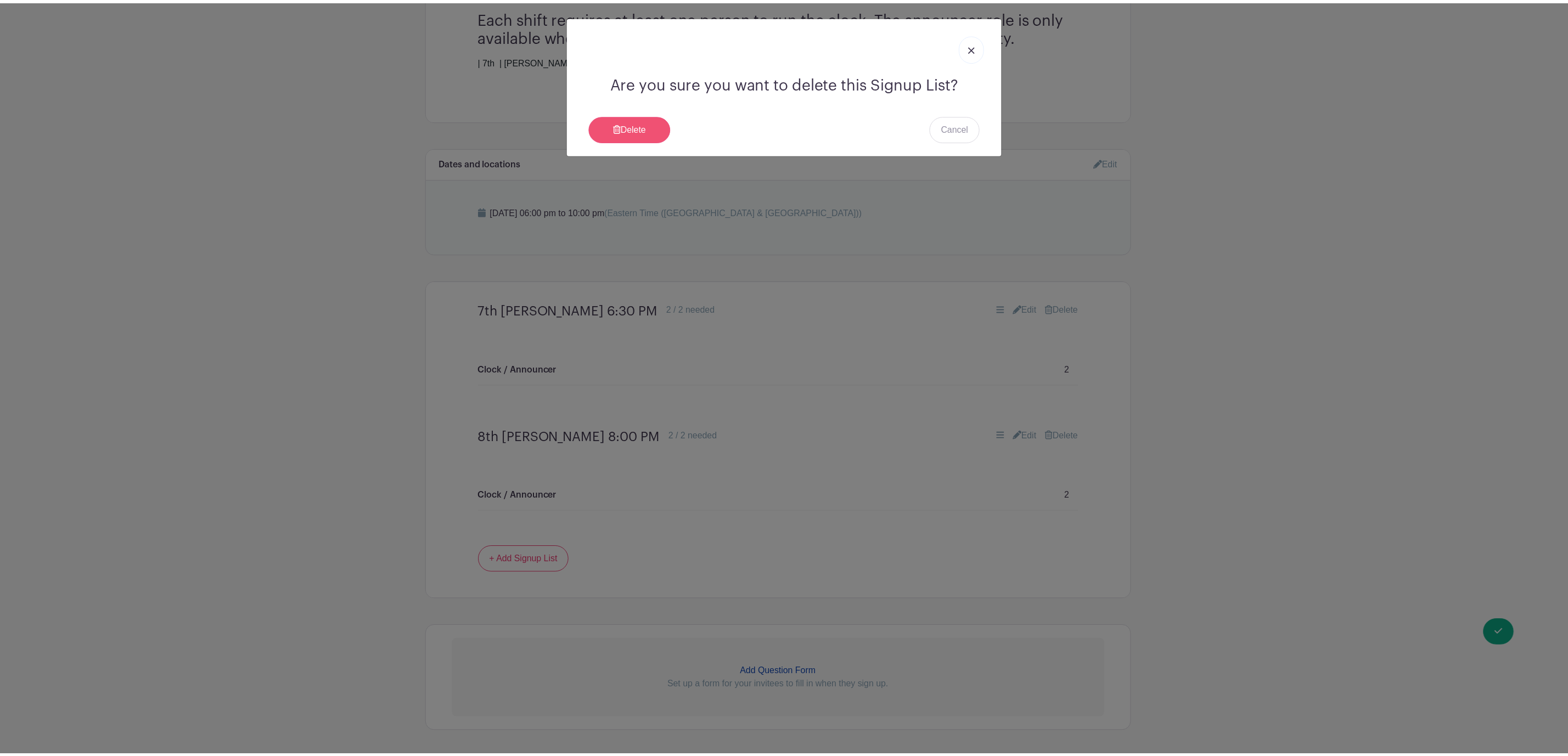
scroll to position [330, 0]
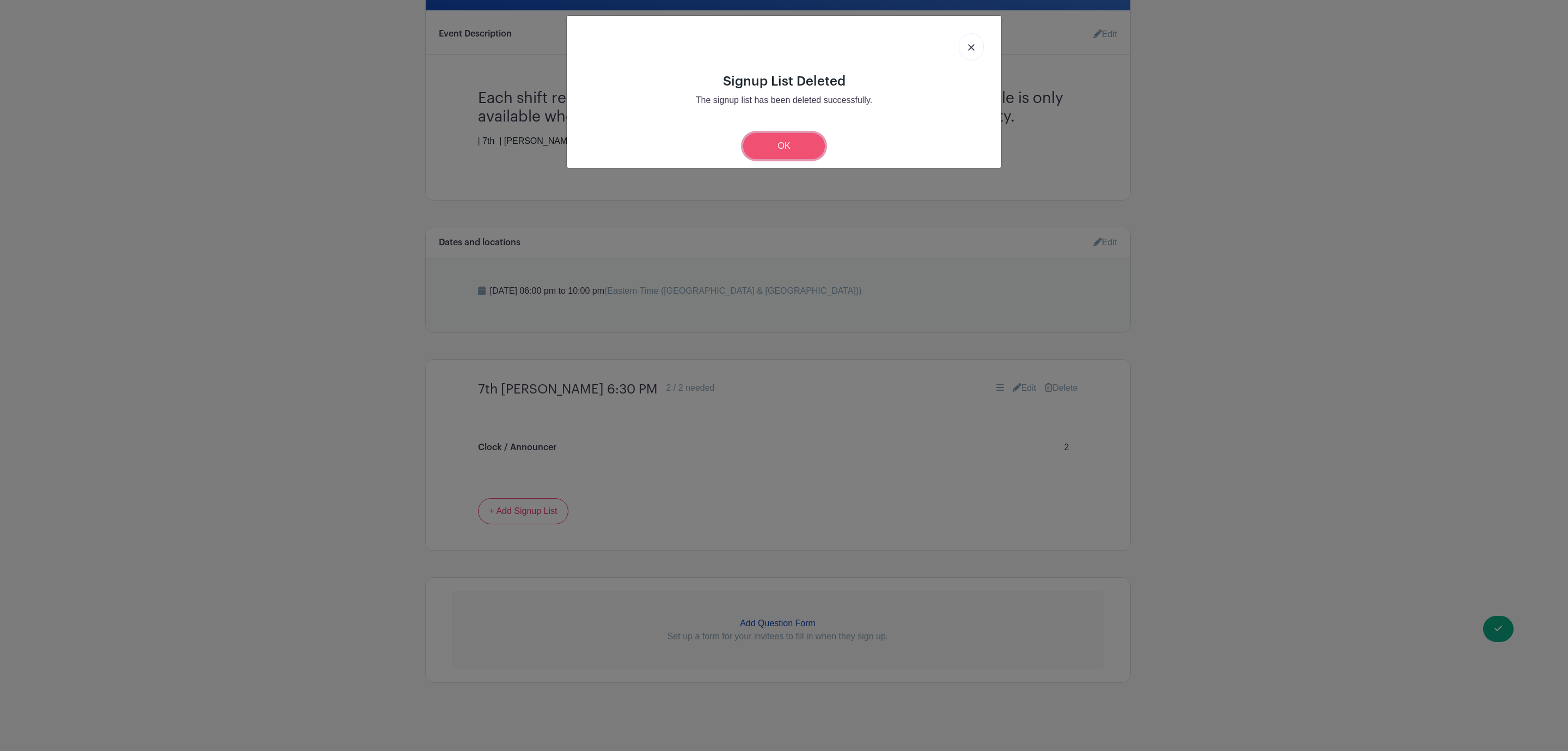
click at [781, 134] on link "OK" at bounding box center [784, 146] width 82 height 26
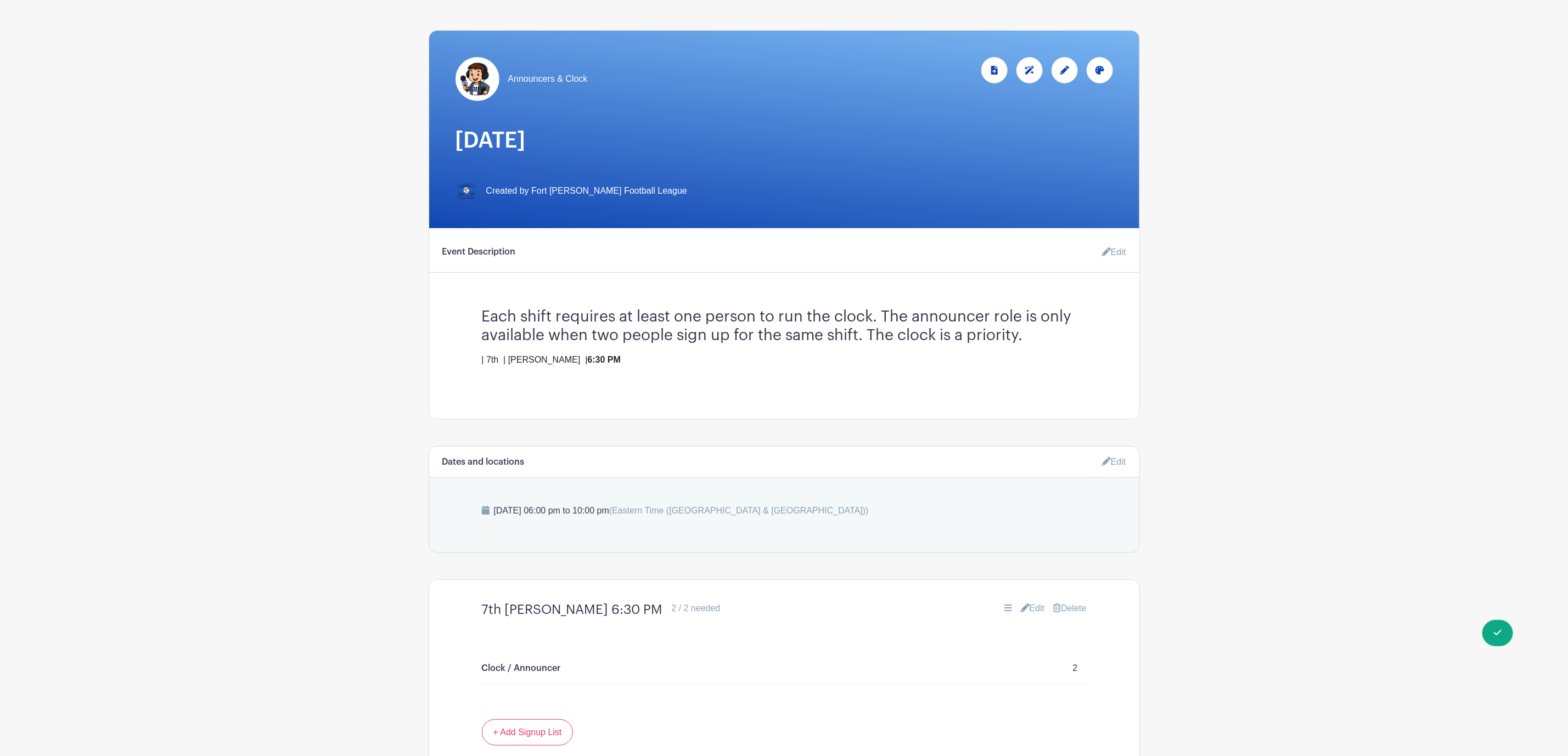
scroll to position [0, 0]
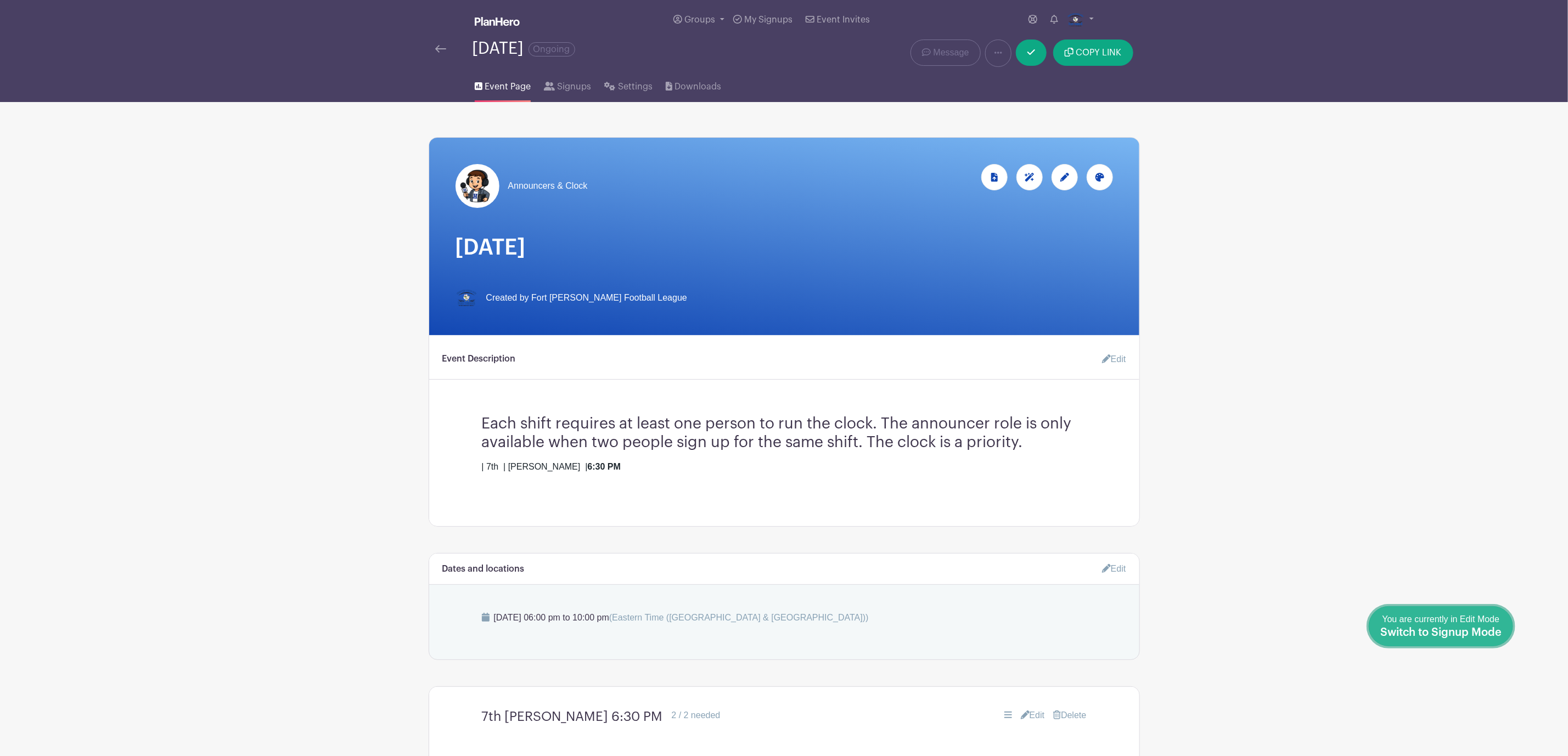
click at [1490, 637] on div "You are currently in Edit Mode Switch to Signup Mode" at bounding box center [1441, 626] width 121 height 27
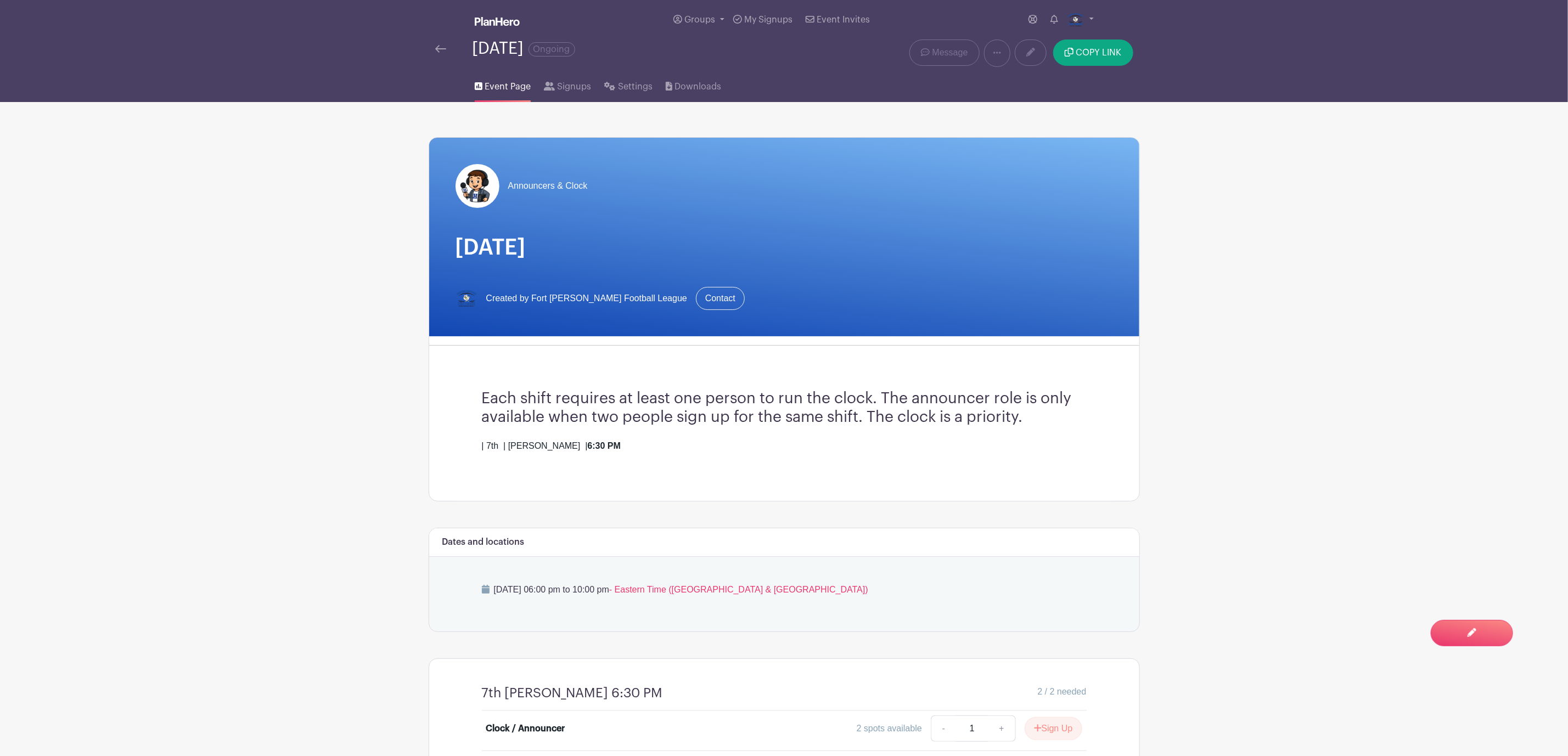
click at [438, 52] on img at bounding box center [440, 49] width 11 height 8
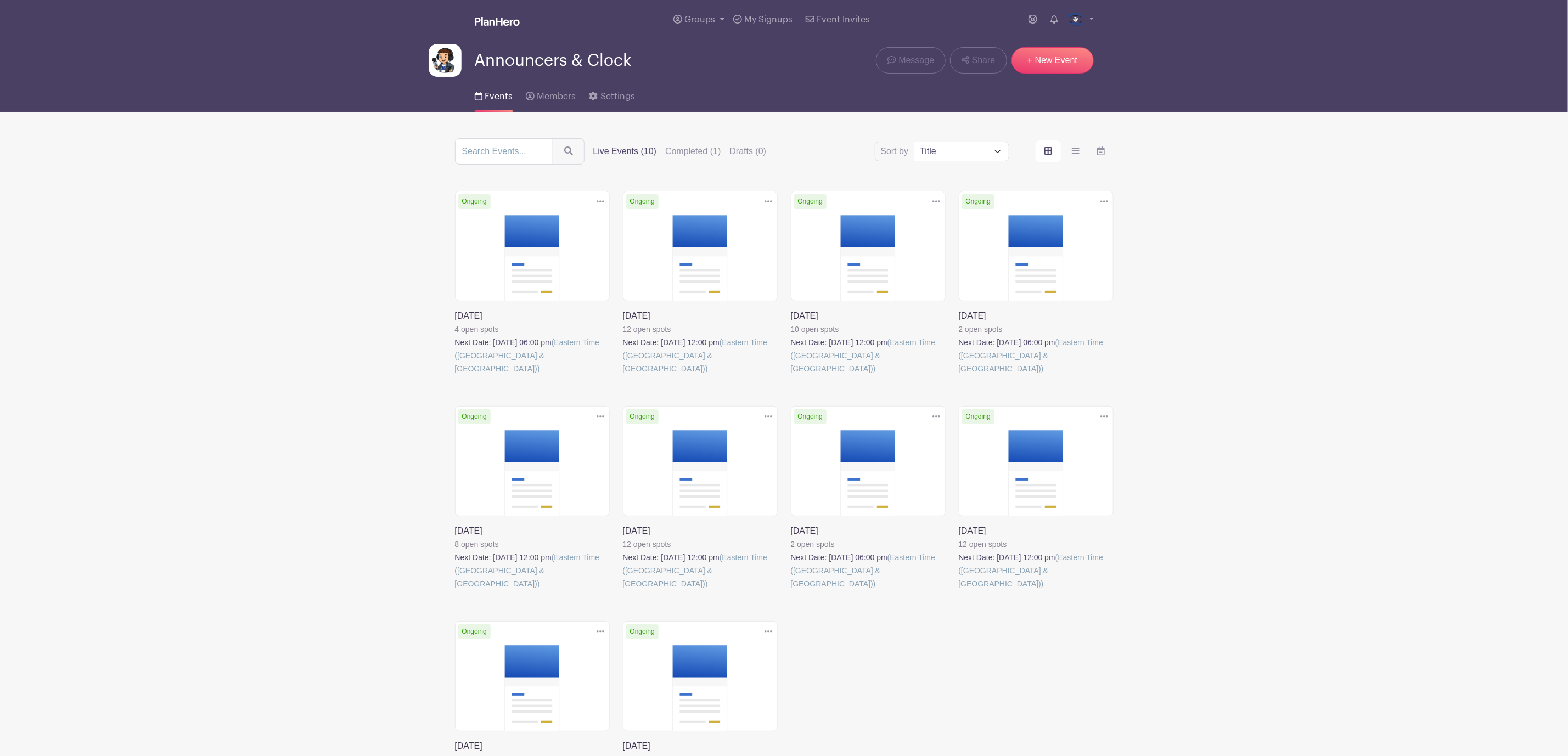
click at [958, 590] on link at bounding box center [958, 590] width 0 height 0
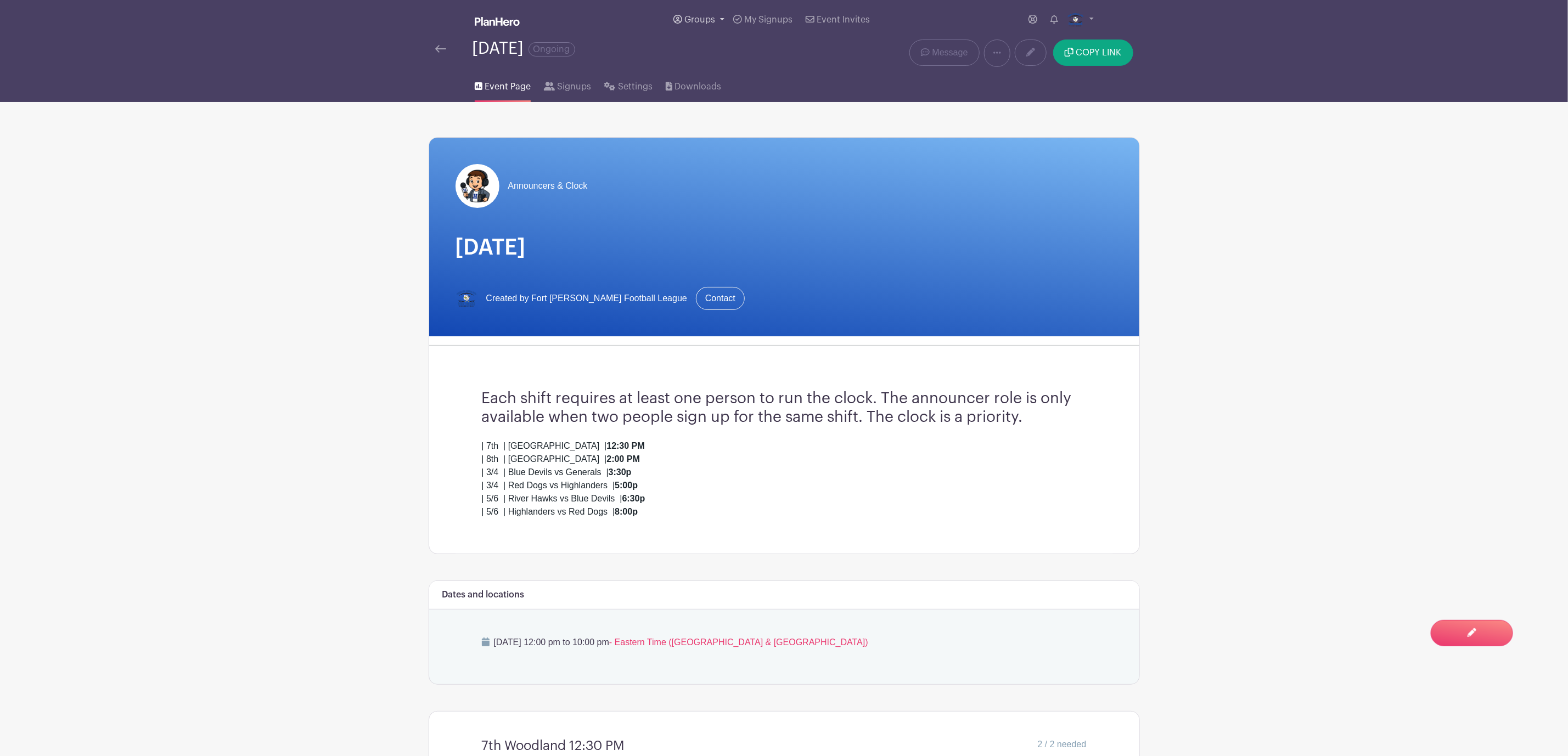
click at [695, 20] on span "Groups" at bounding box center [699, 20] width 30 height 9
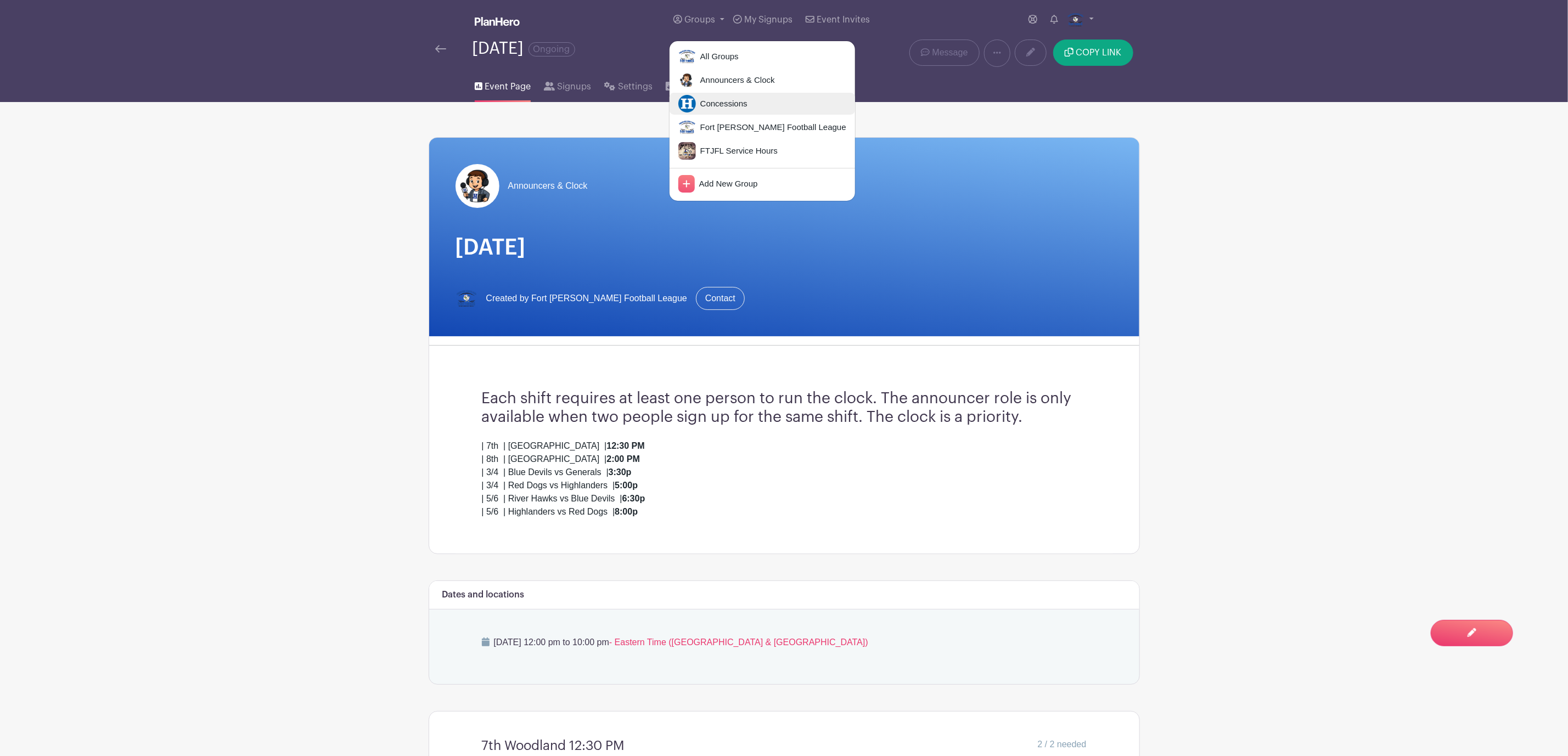
click at [709, 111] on link "Concessions" at bounding box center [762, 103] width 186 height 22
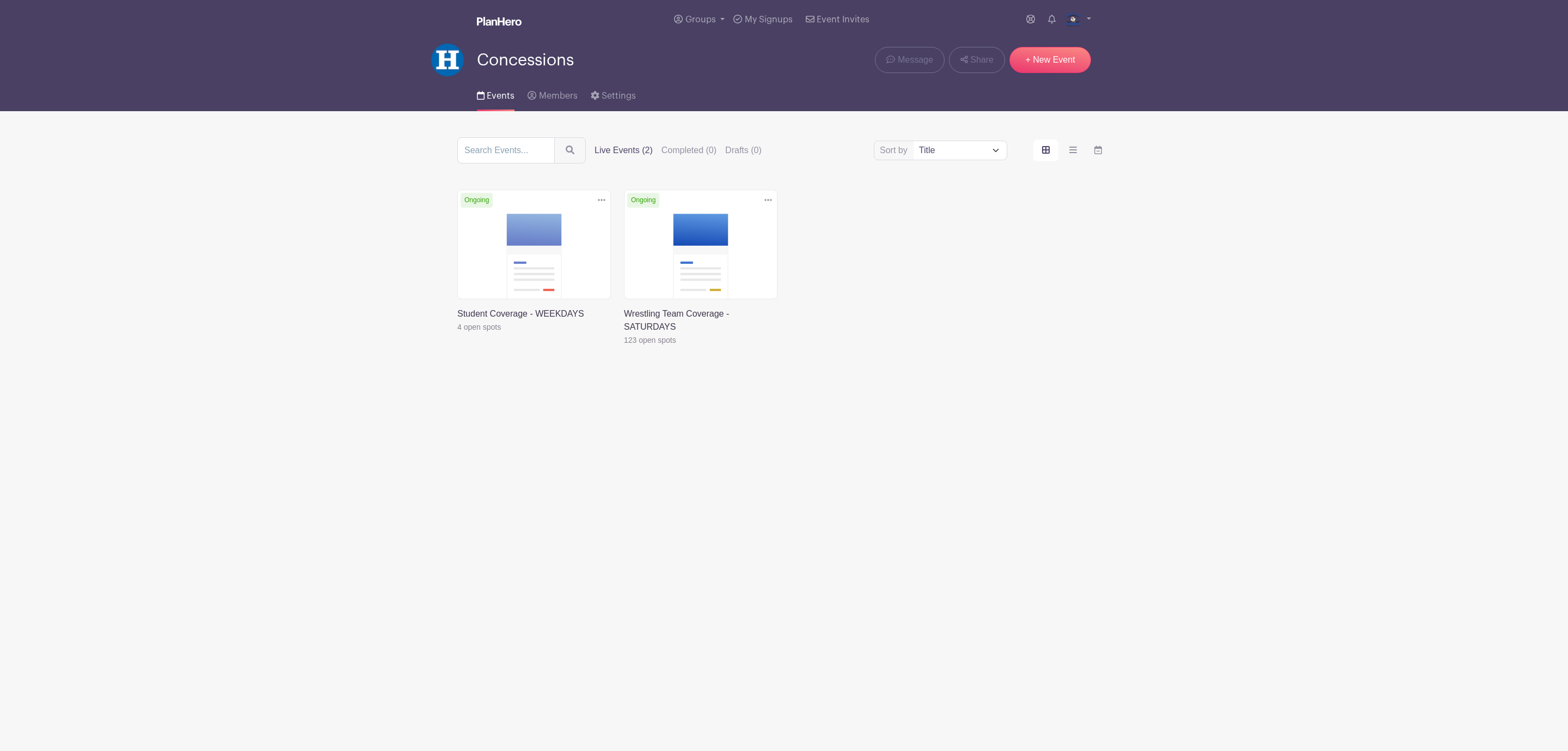
click at [624, 346] on link at bounding box center [624, 346] width 0 height 0
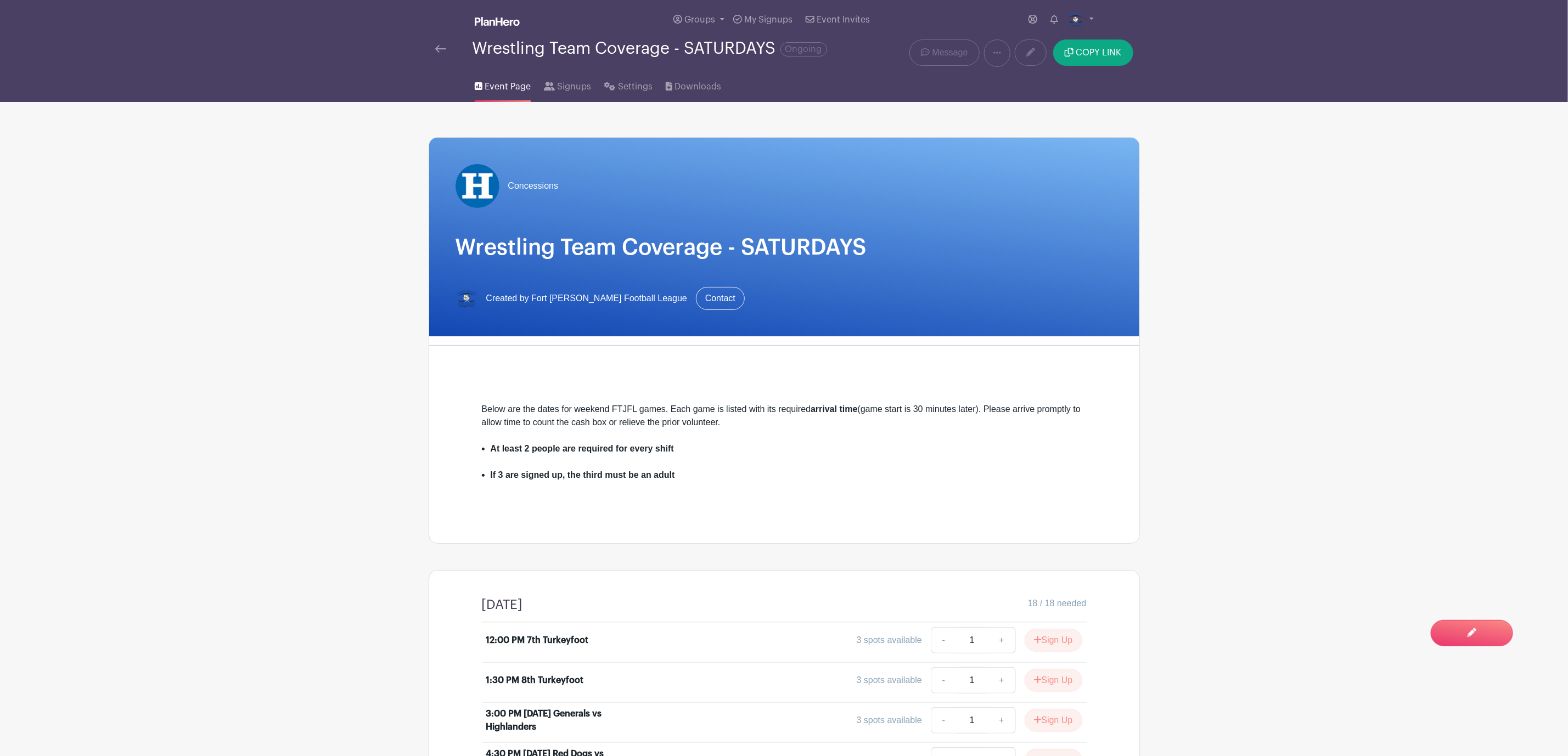
click at [437, 53] on link at bounding box center [440, 49] width 11 height 13
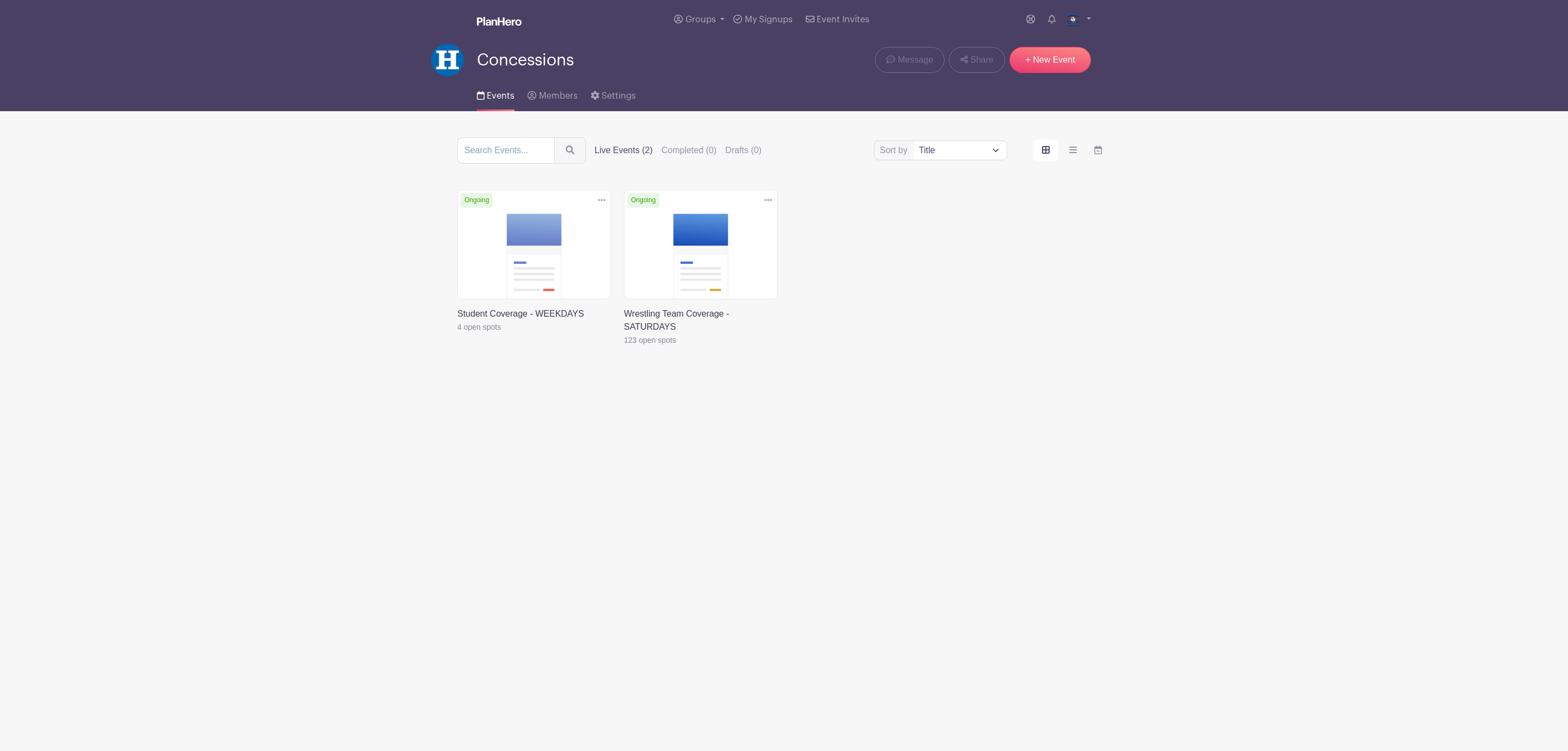
click at [457, 333] on link at bounding box center [457, 333] width 0 height 0
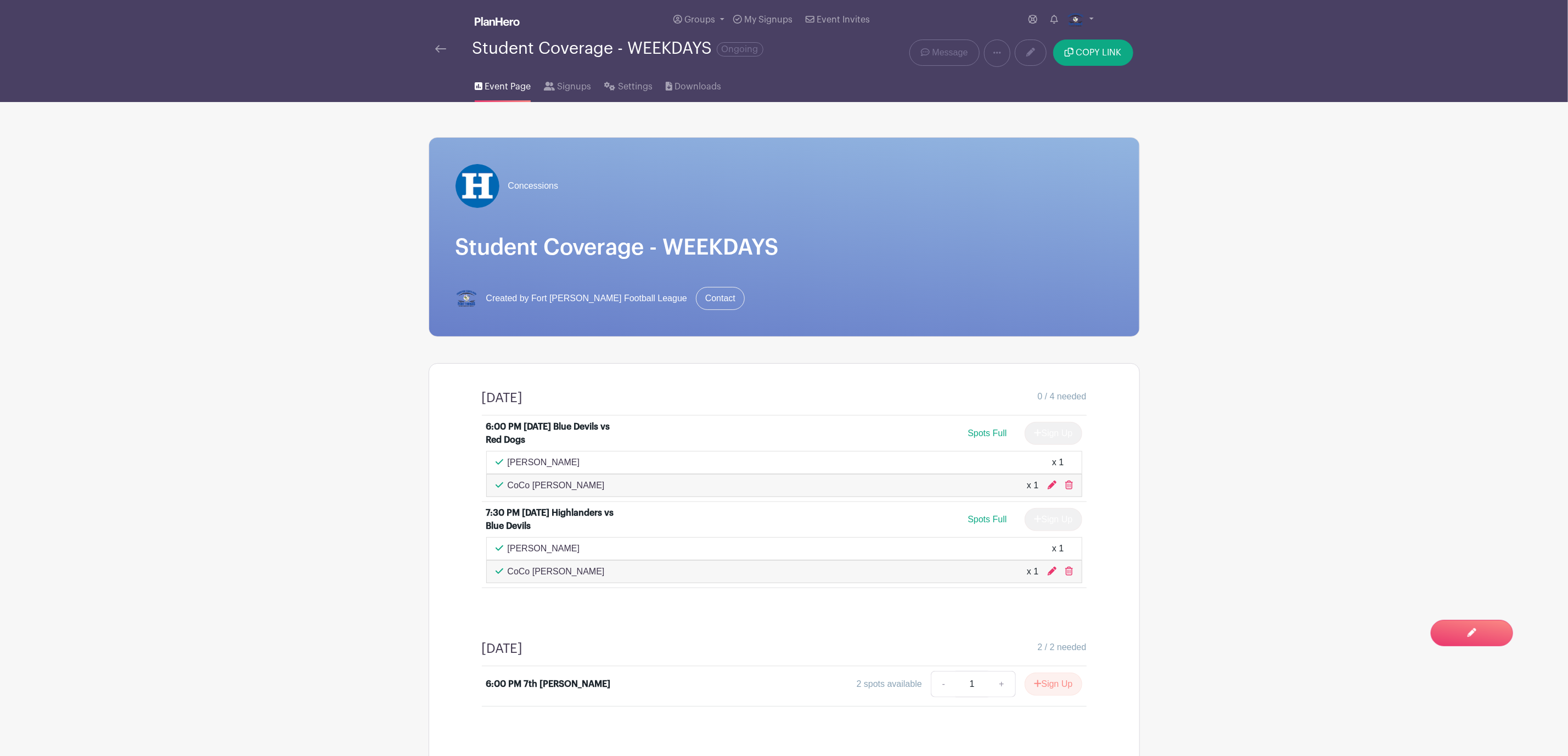
click at [439, 48] on img at bounding box center [440, 49] width 11 height 8
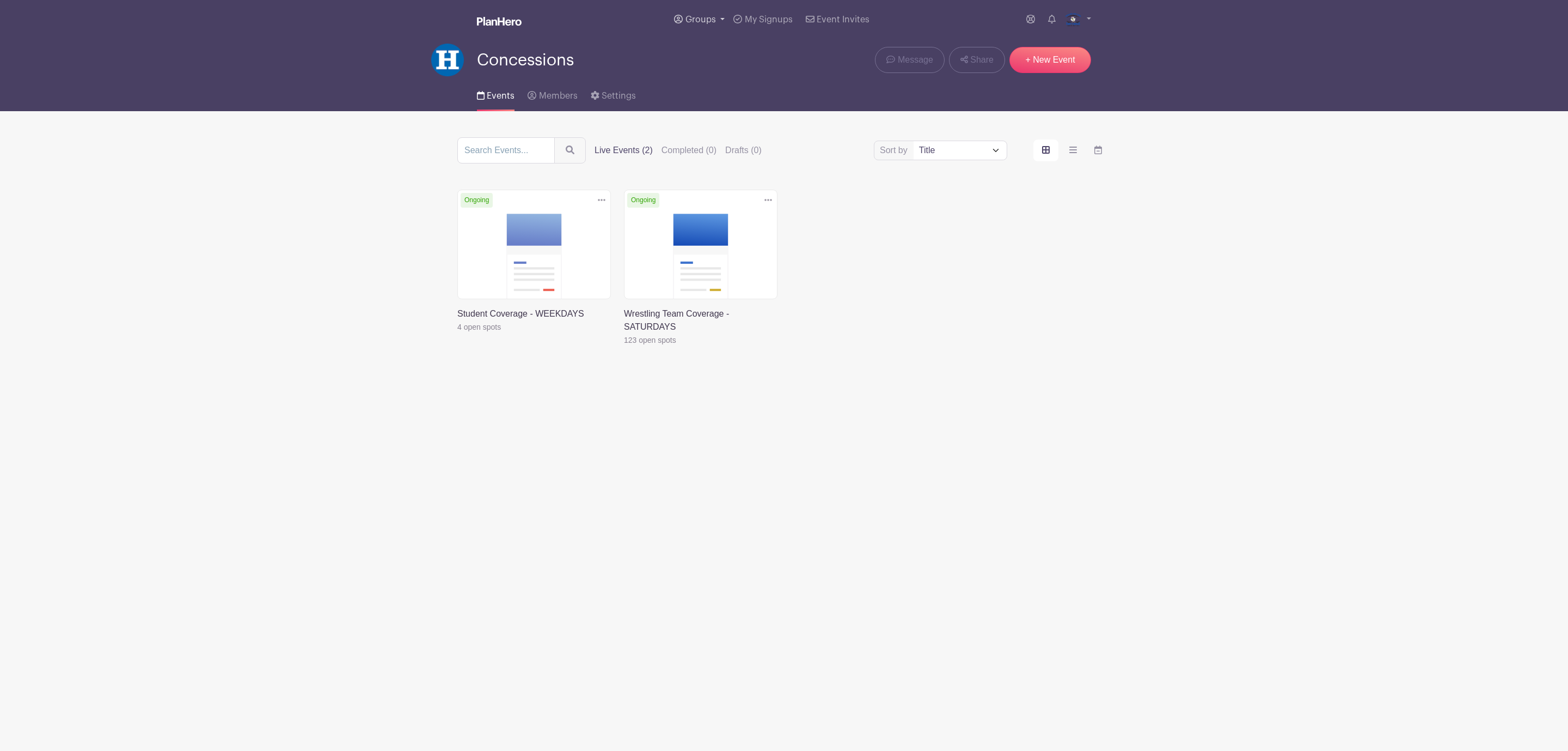
click at [713, 20] on span "Groups" at bounding box center [701, 20] width 30 height 9
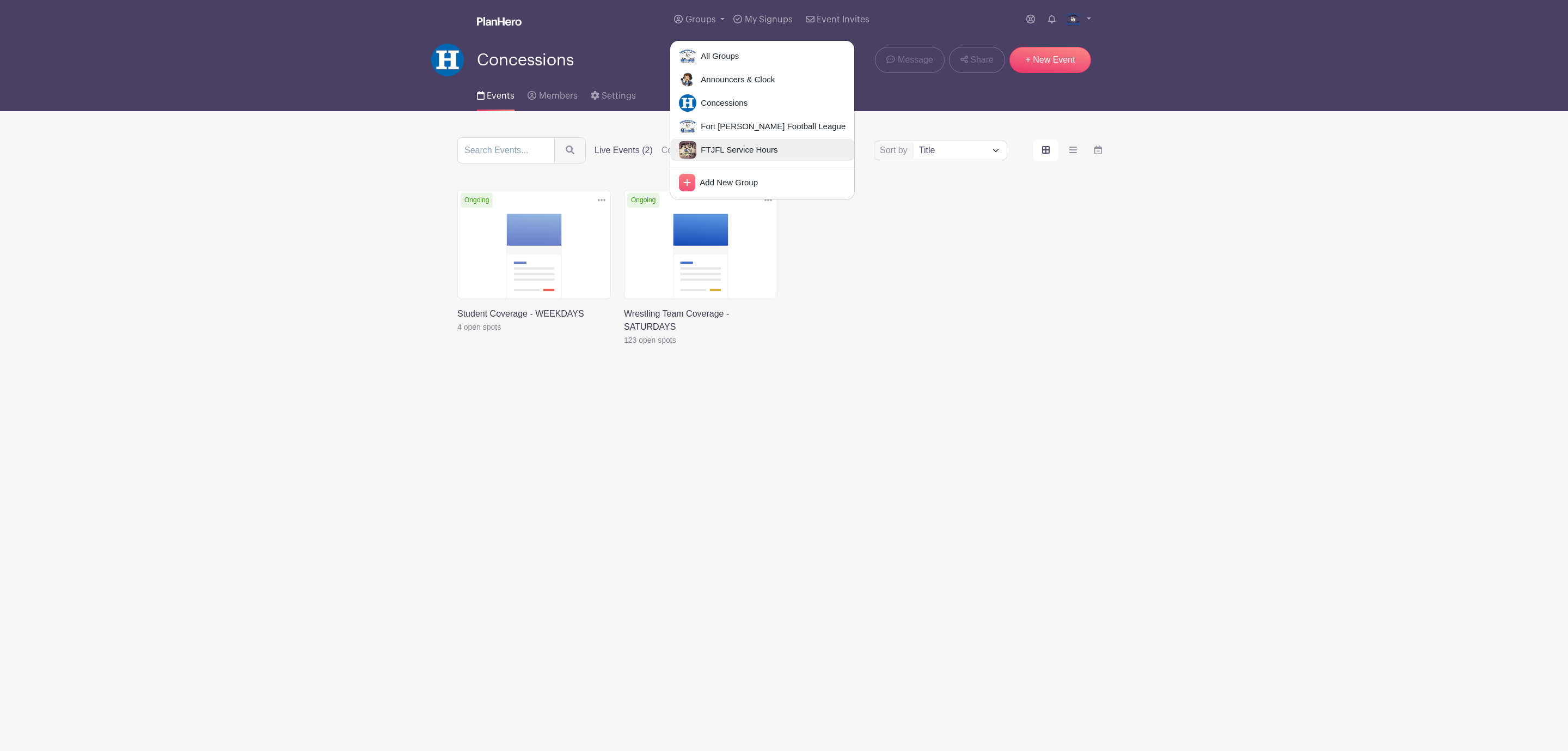
click at [757, 144] on span "FTJFL Service Hours" at bounding box center [737, 150] width 81 height 13
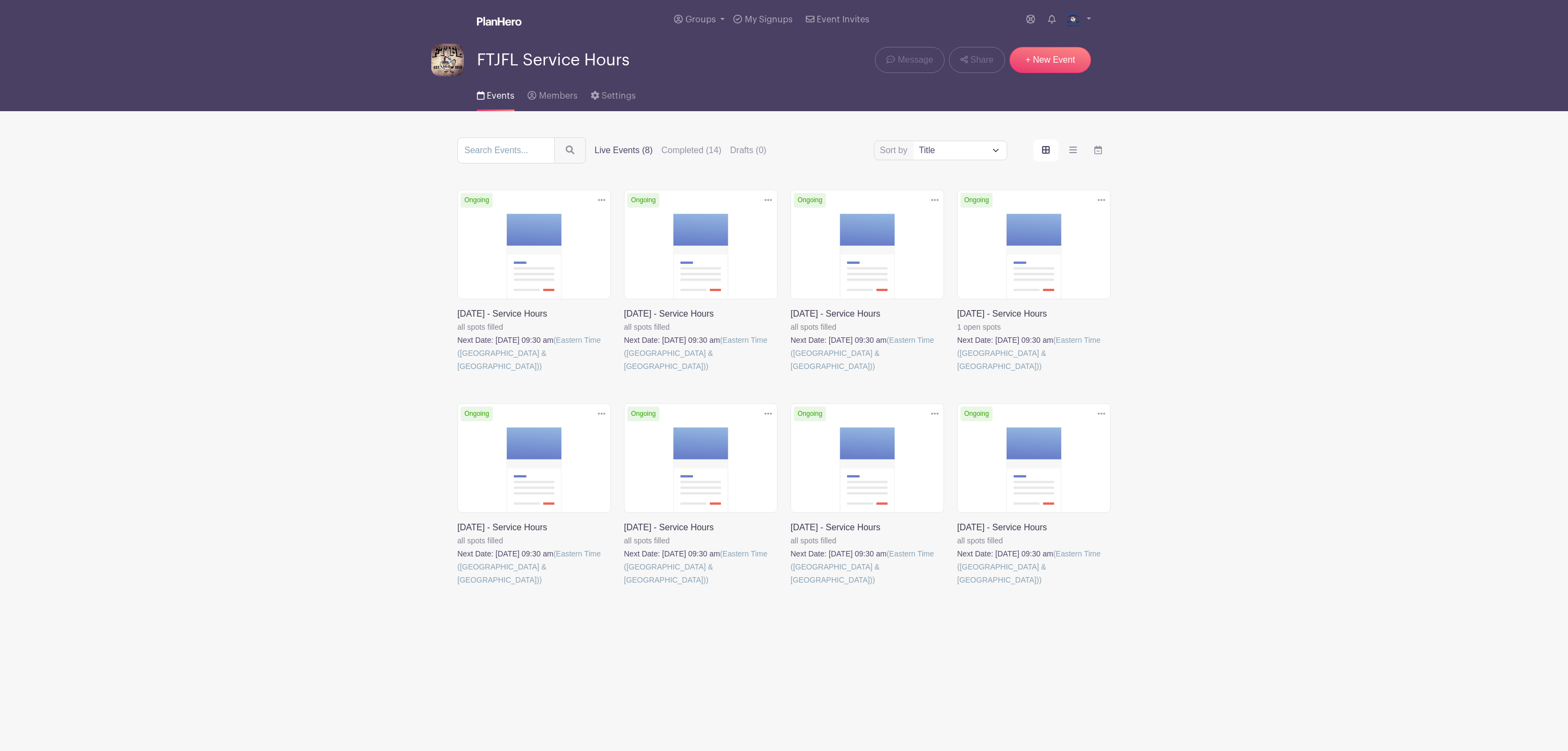
click at [957, 586] on link at bounding box center [957, 586] width 0 height 0
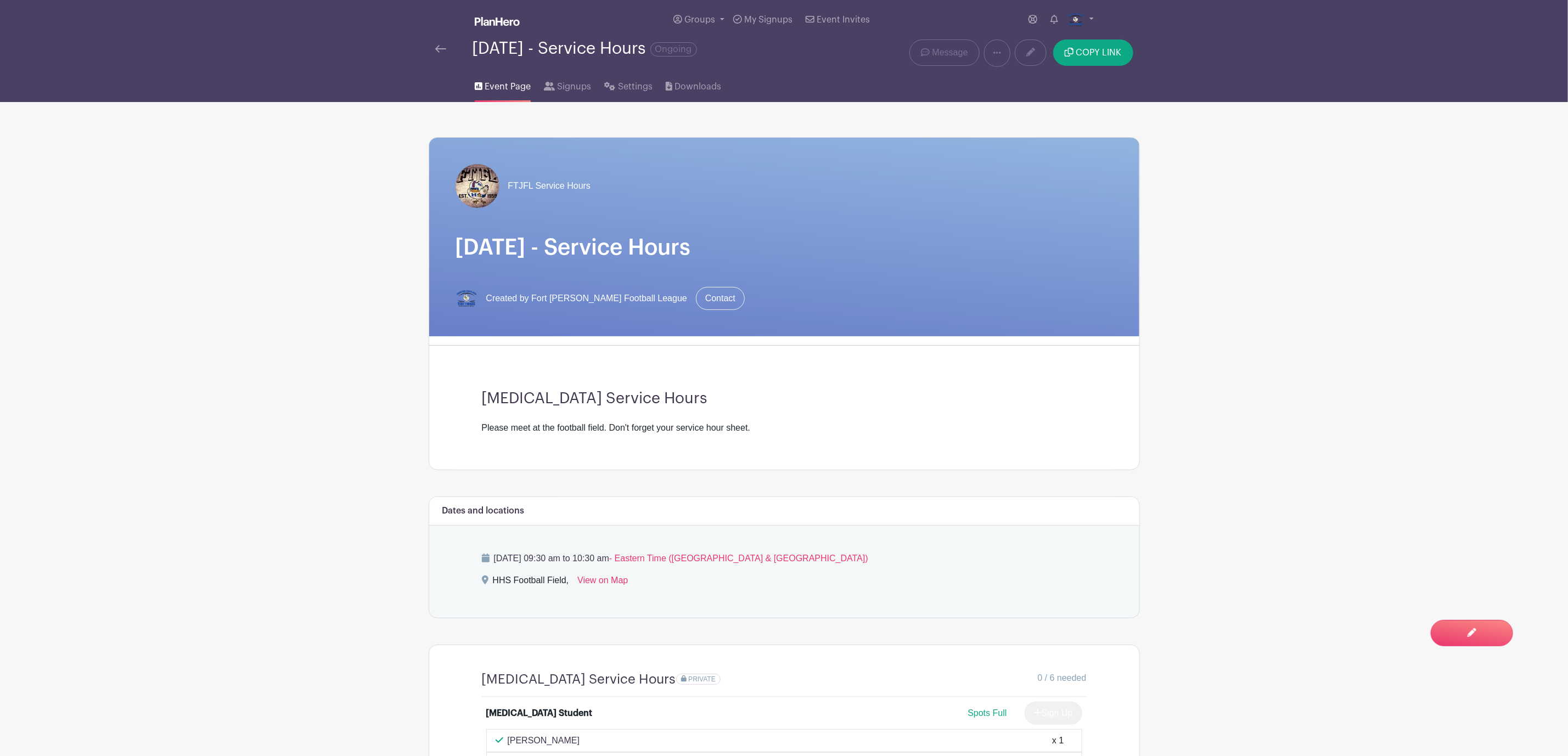
click at [440, 49] on img at bounding box center [440, 49] width 11 height 8
